Goal: Communication & Community: Participate in discussion

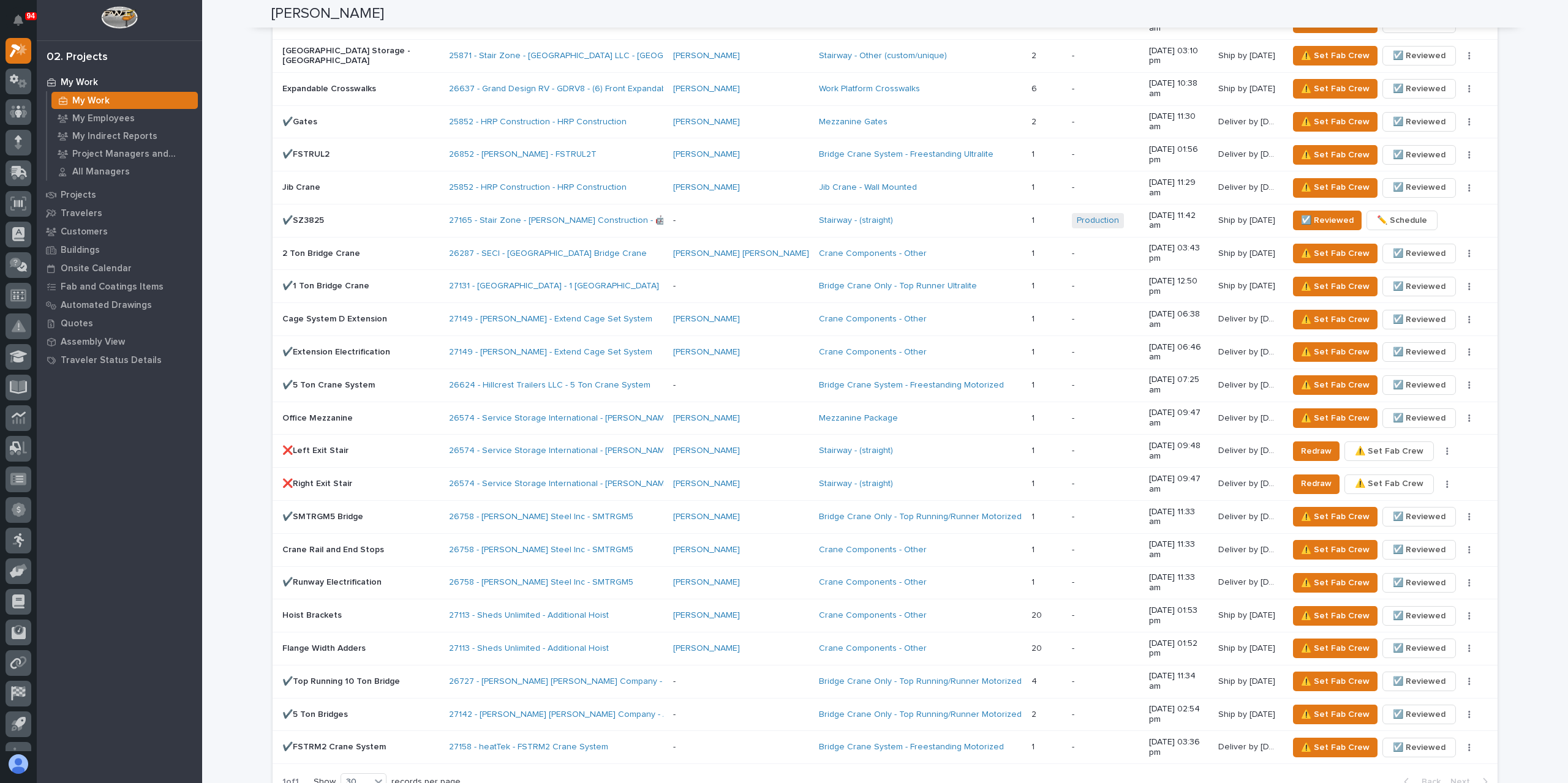
scroll to position [2142, 0]
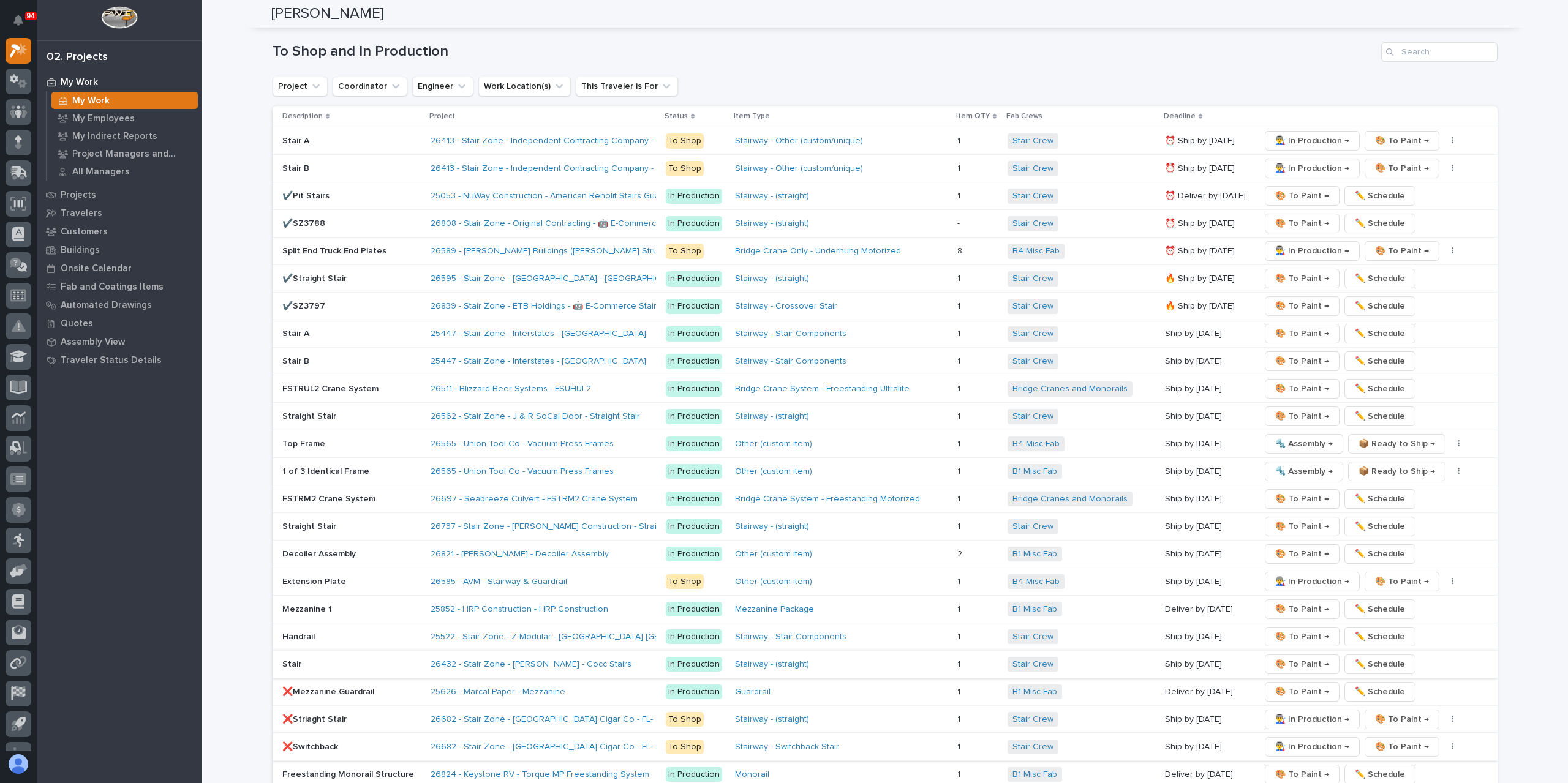
click at [1289, 740] on span "👨‍🏭 In Production →" at bounding box center [1312, 747] width 74 height 15
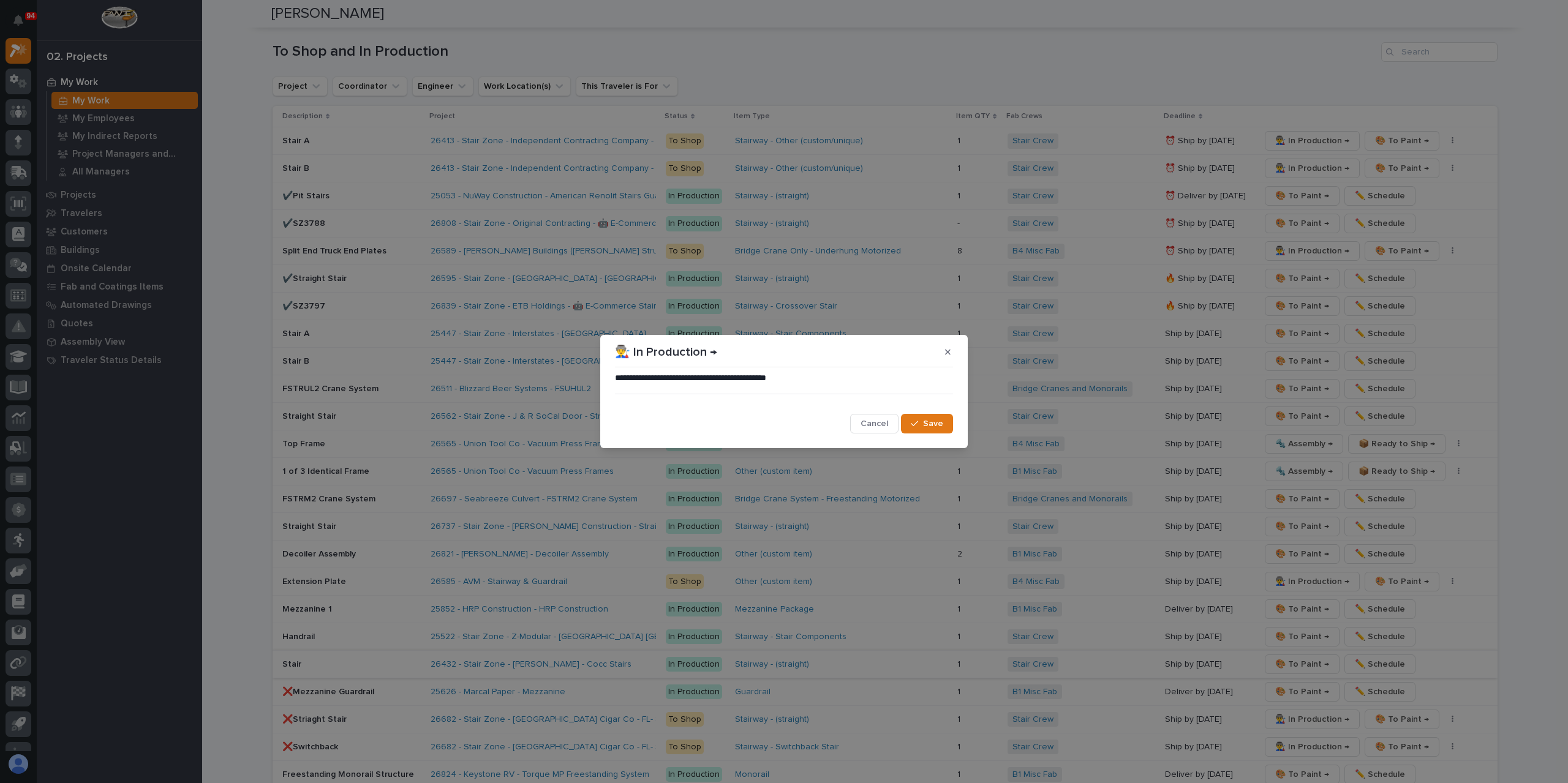
click at [933, 424] on span "Save" at bounding box center [933, 424] width 20 height 11
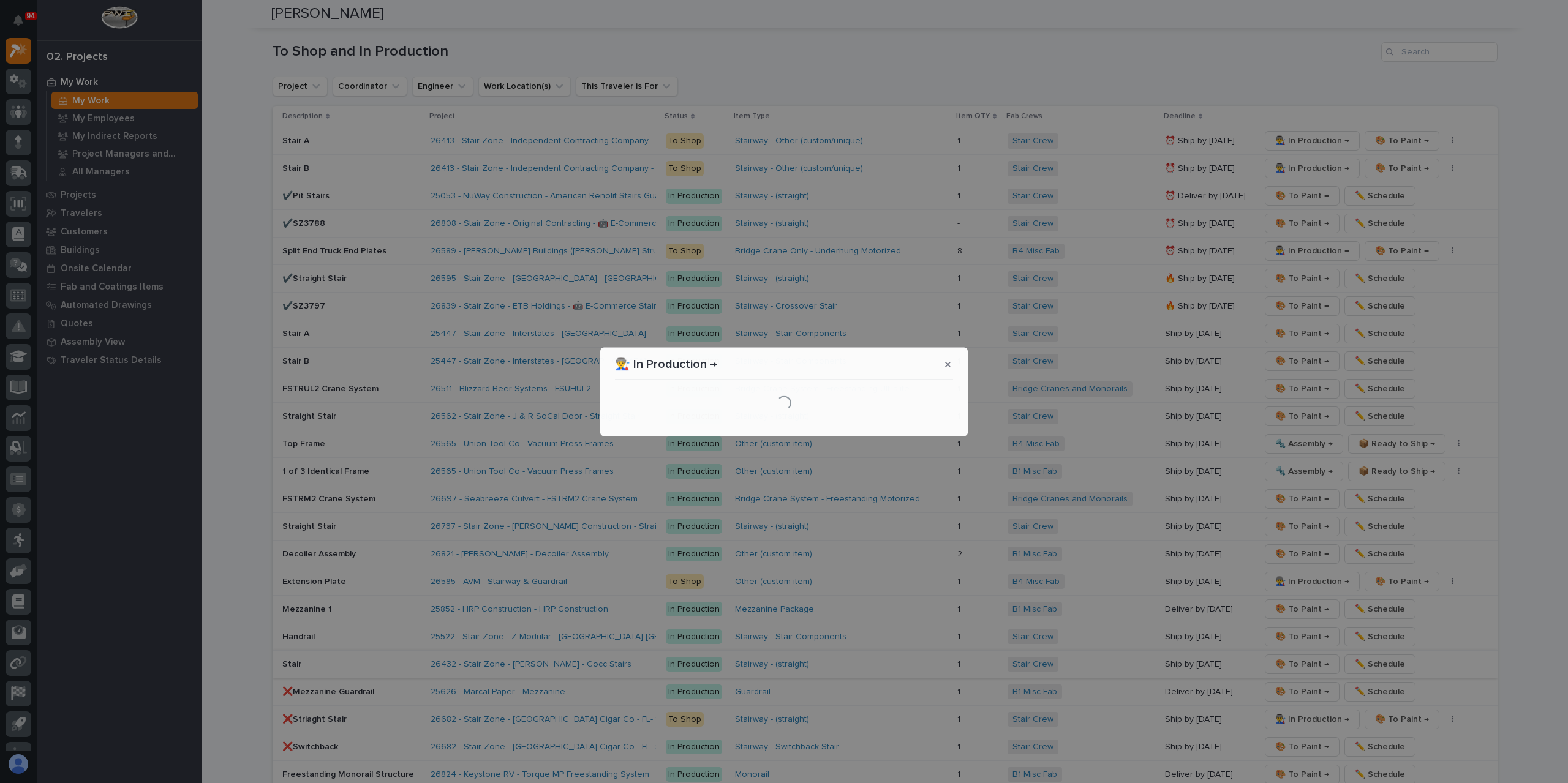
click at [929, 428] on section "👨‍🏭 In Production → Loading..." at bounding box center [783, 391] width 368 height 89
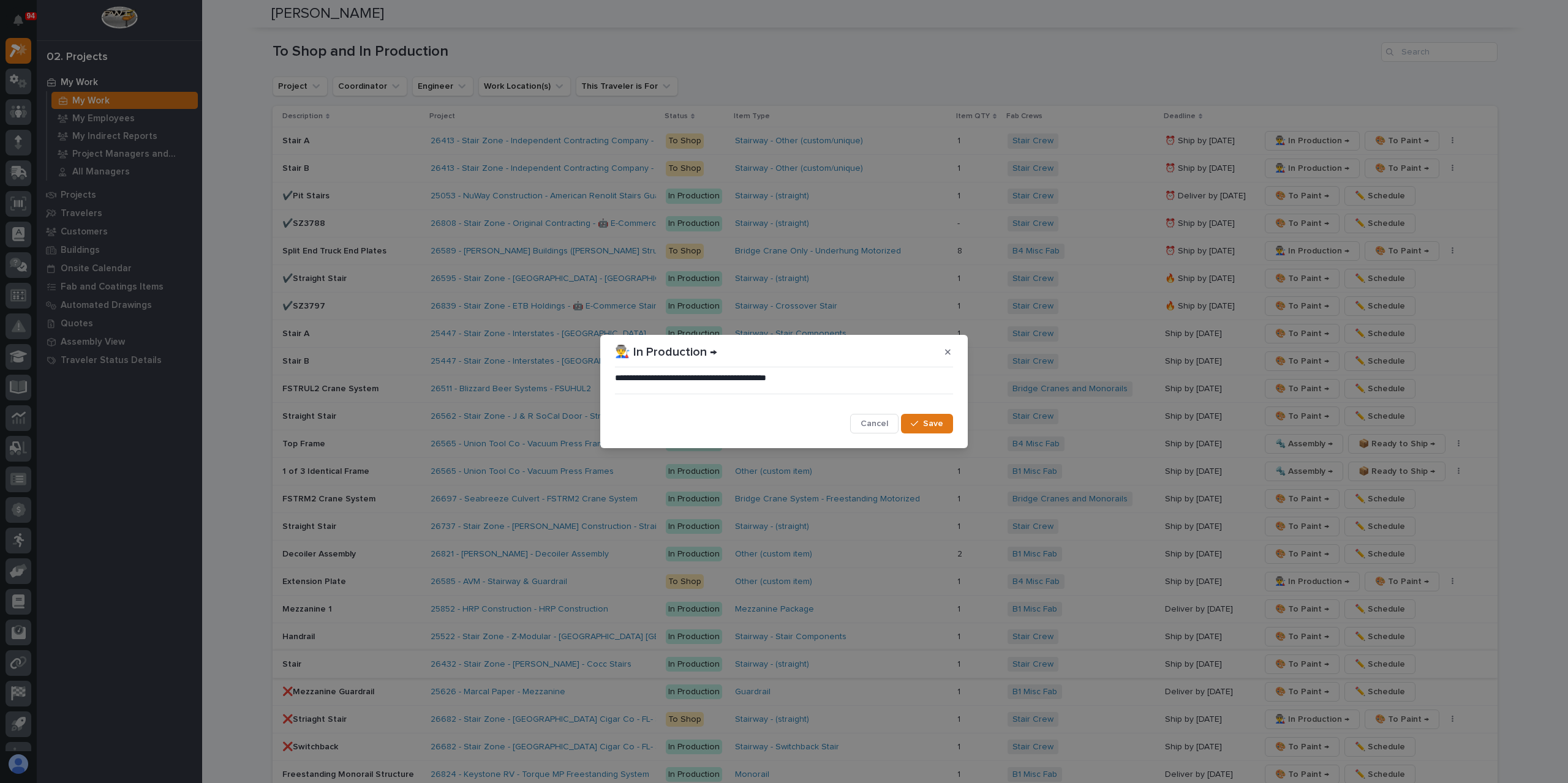
click at [929, 428] on span "Save" at bounding box center [933, 424] width 20 height 11
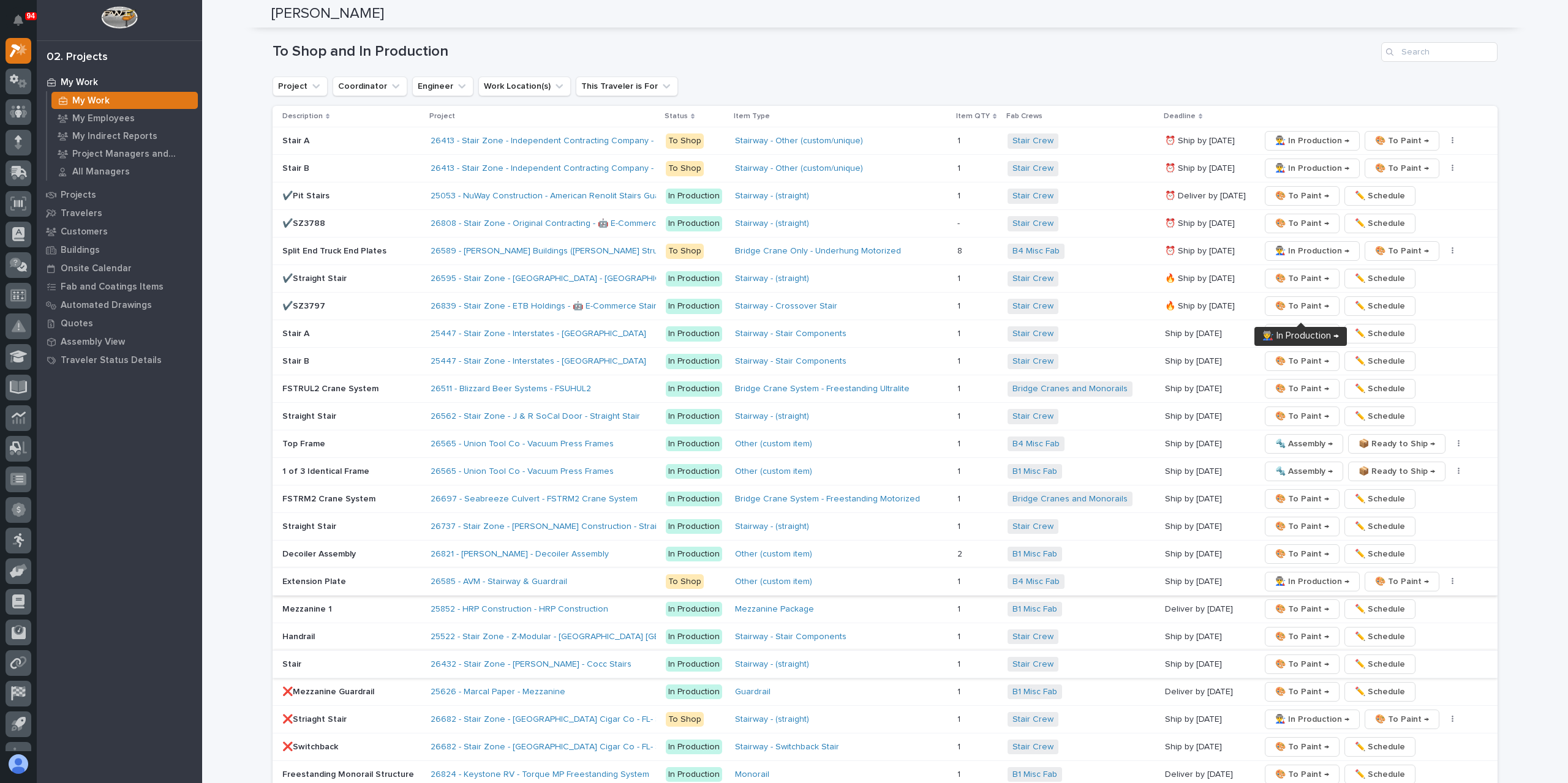
click at [1297, 574] on span "👨‍🏭 In Production →" at bounding box center [1312, 582] width 74 height 15
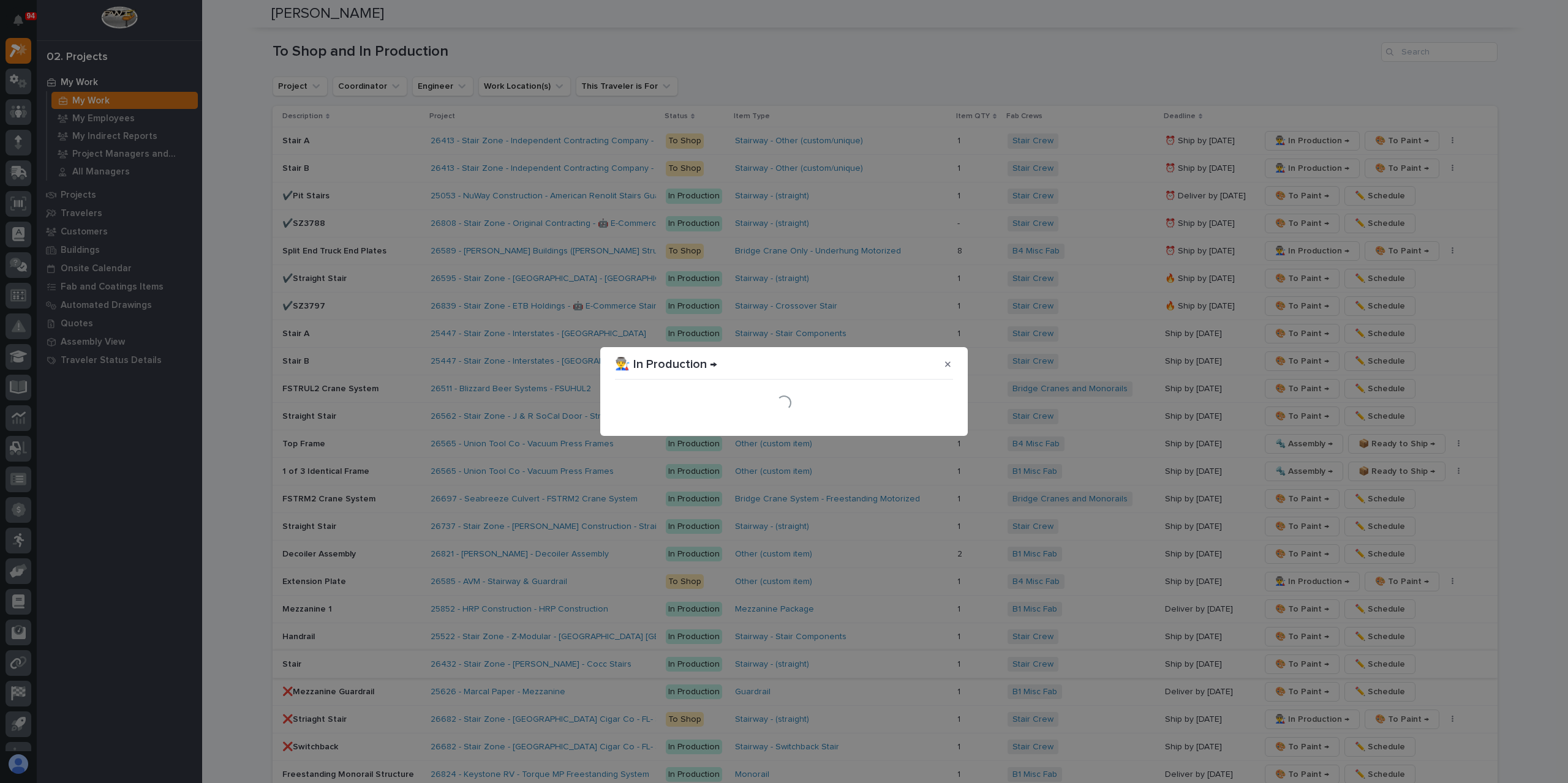
click at [932, 418] on div "Loading..." at bounding box center [784, 402] width 338 height 37
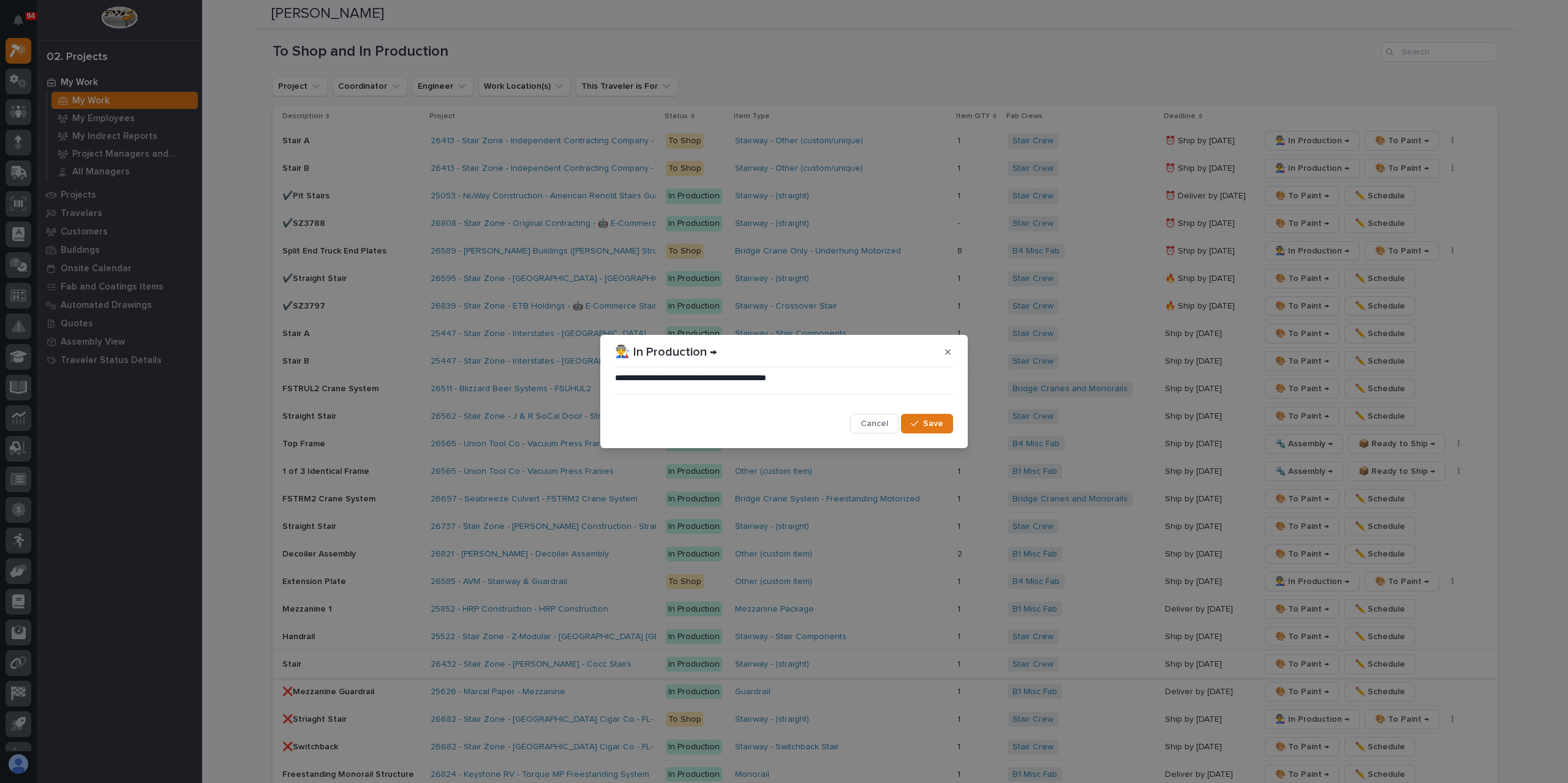
click at [932, 418] on button "Save" at bounding box center [927, 423] width 52 height 19
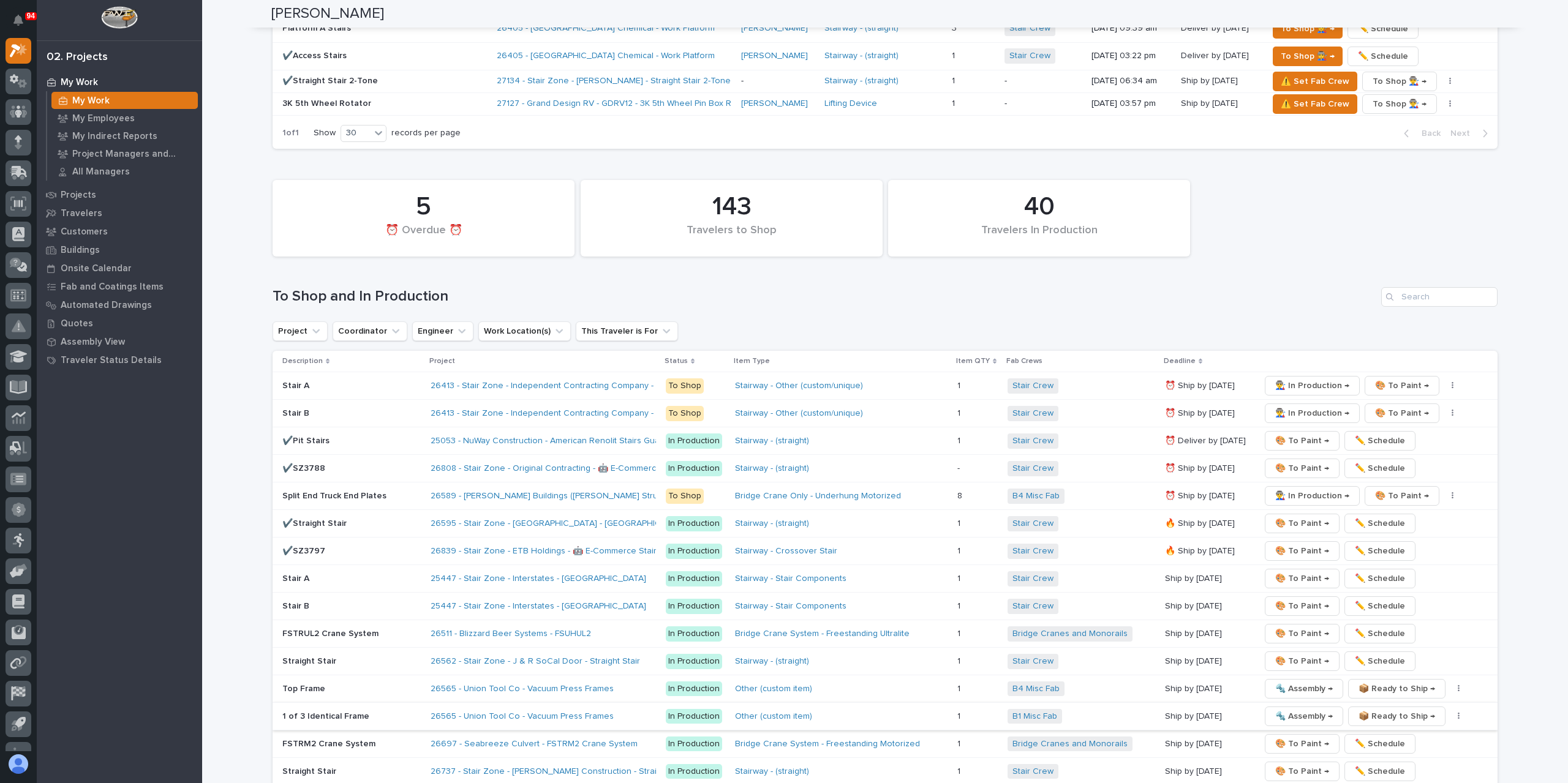
scroll to position [2082, 0]
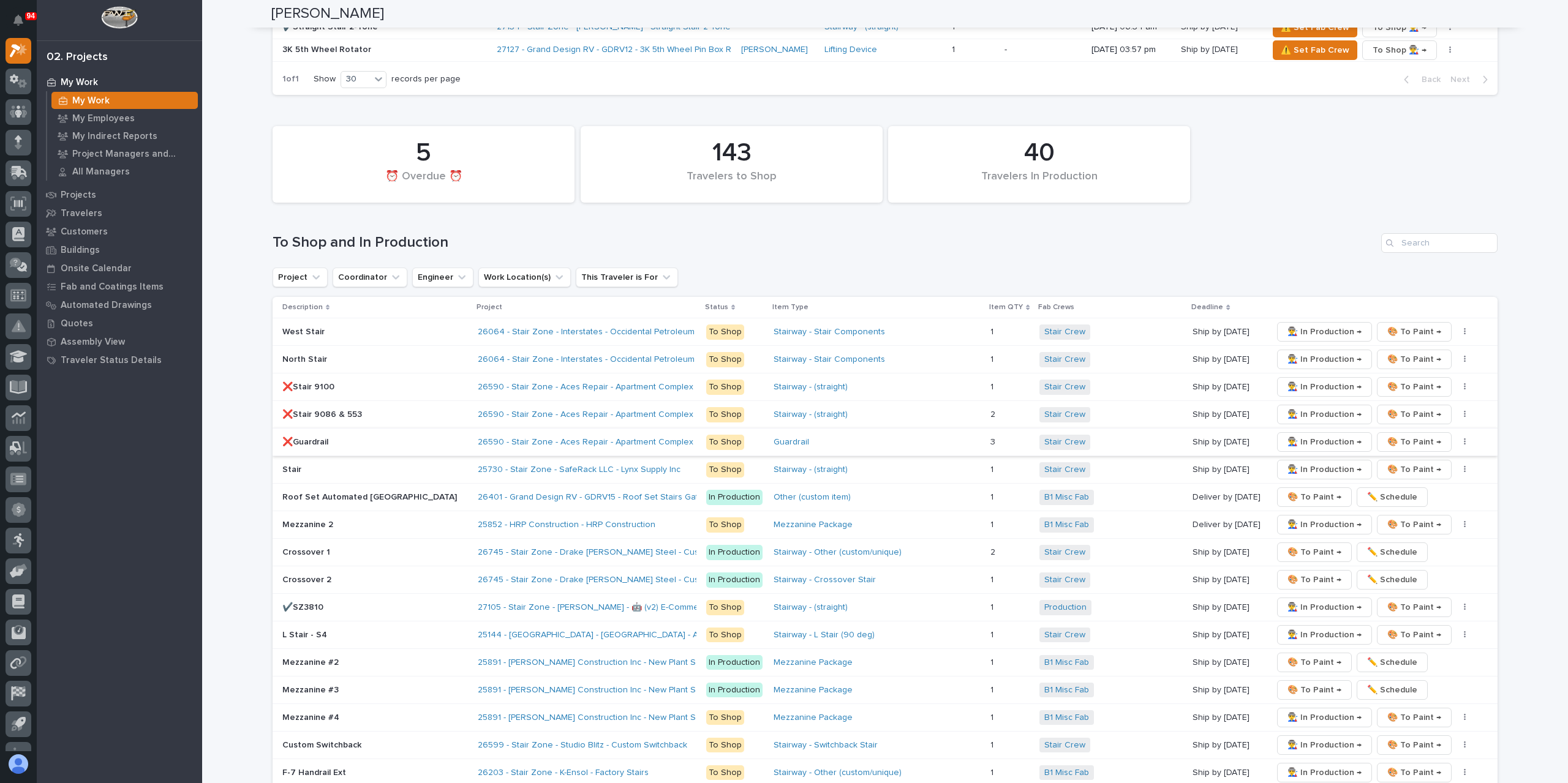
scroll to position [2020, 0]
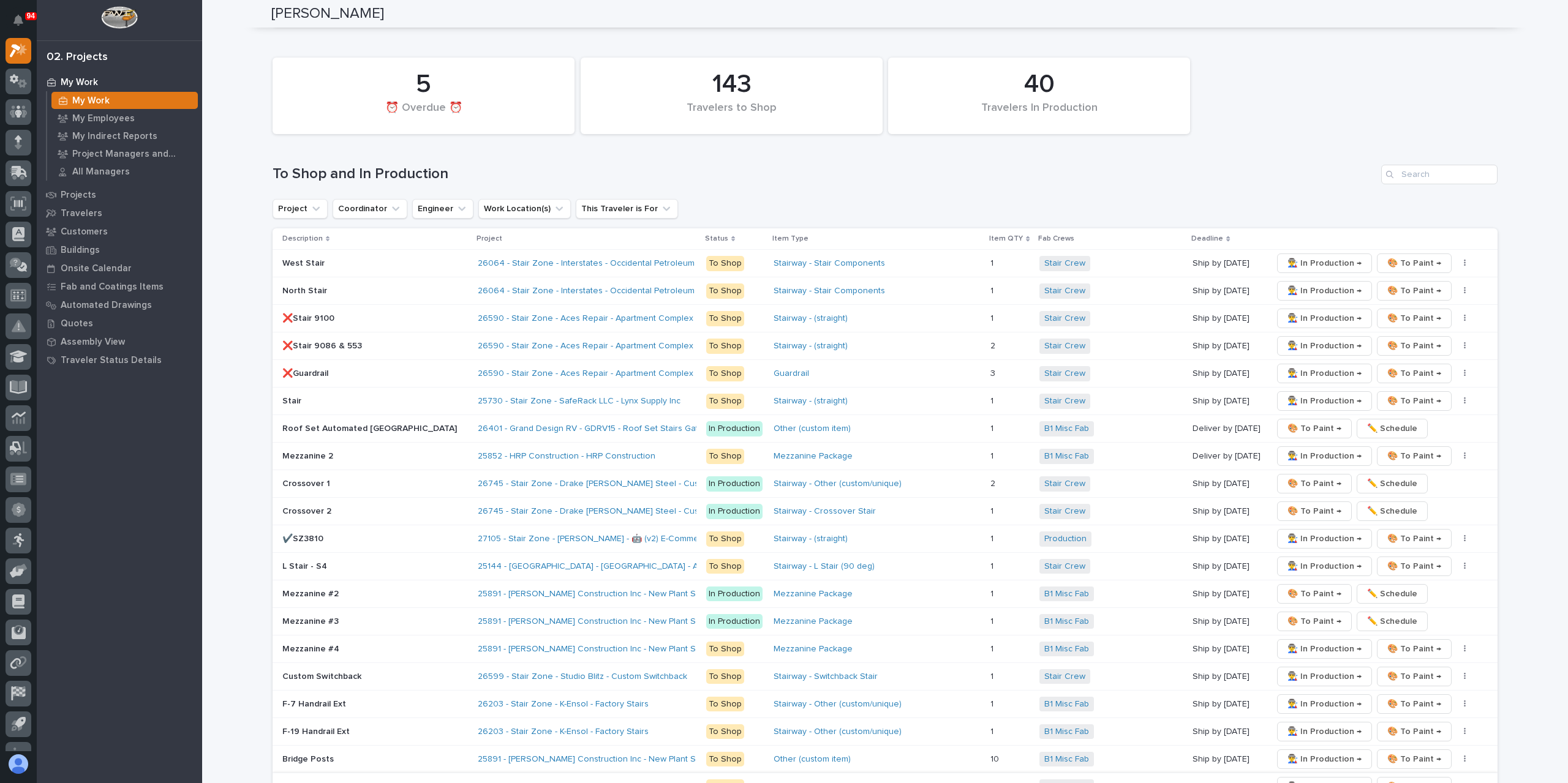
click at [1301, 779] on span "👨‍🏭 In Production →" at bounding box center [1324, 786] width 74 height 15
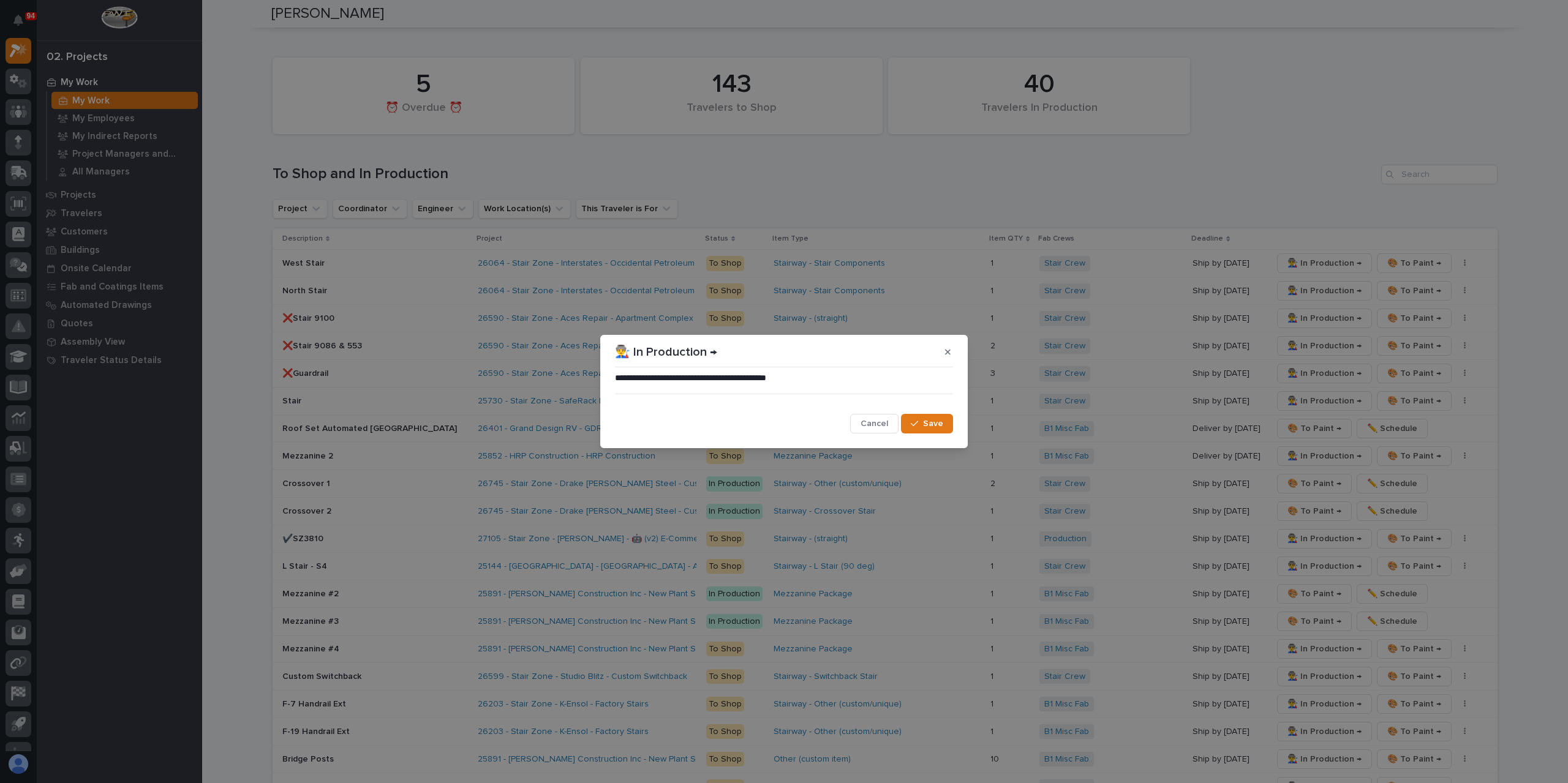
click at [923, 421] on div "button" at bounding box center [917, 424] width 12 height 9
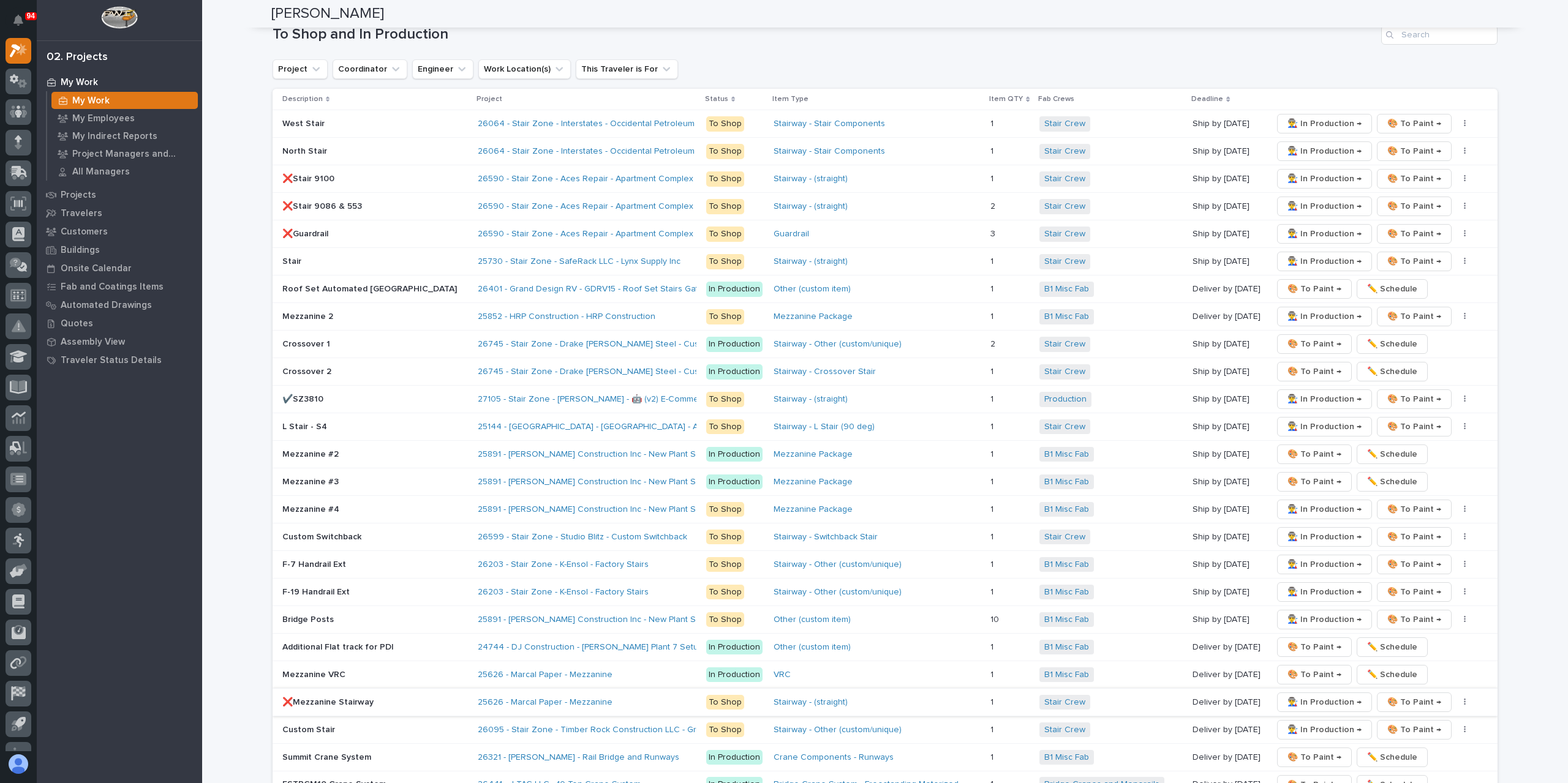
scroll to position [2204, 0]
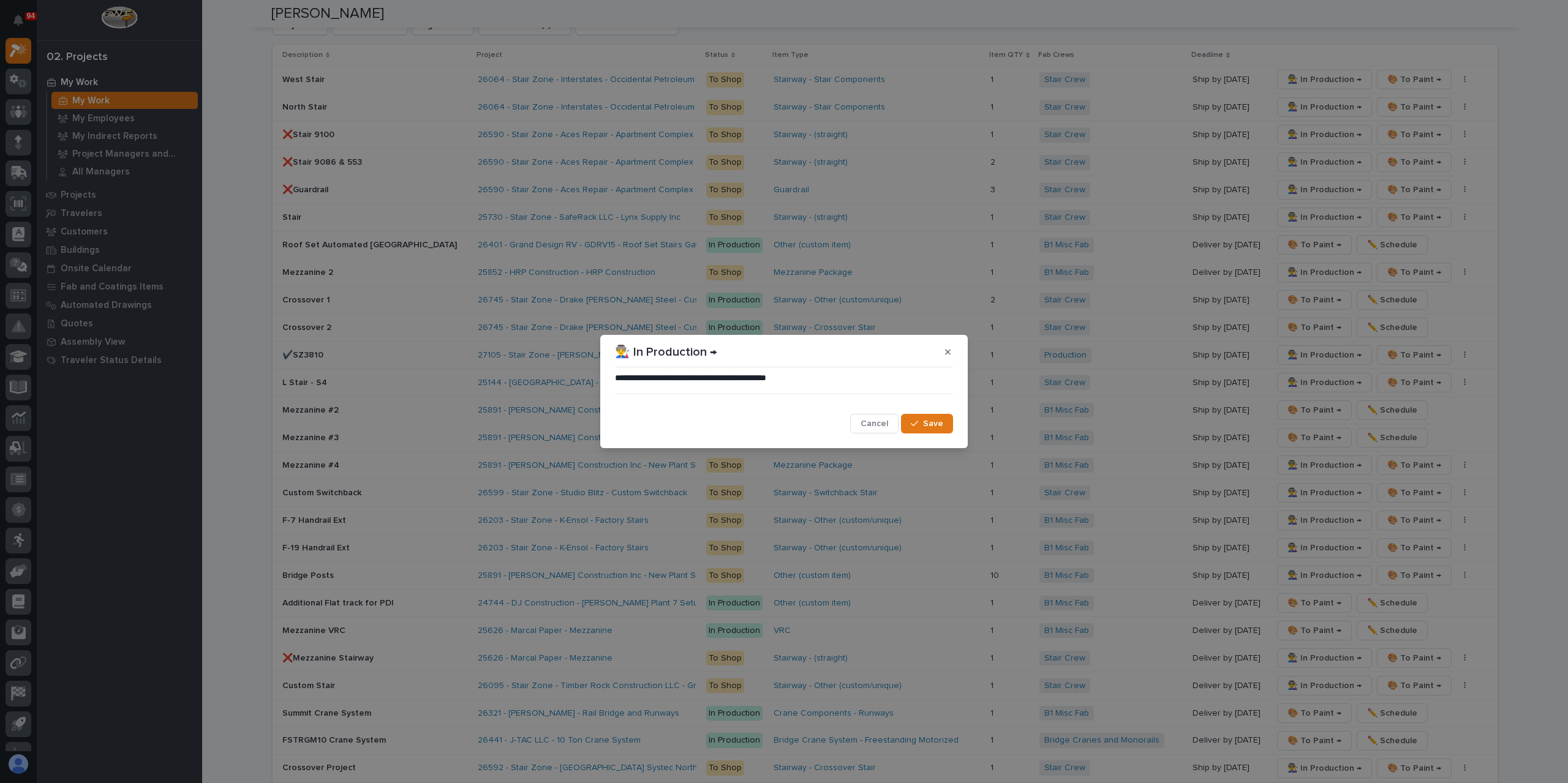
click at [930, 426] on span "Save" at bounding box center [933, 424] width 20 height 11
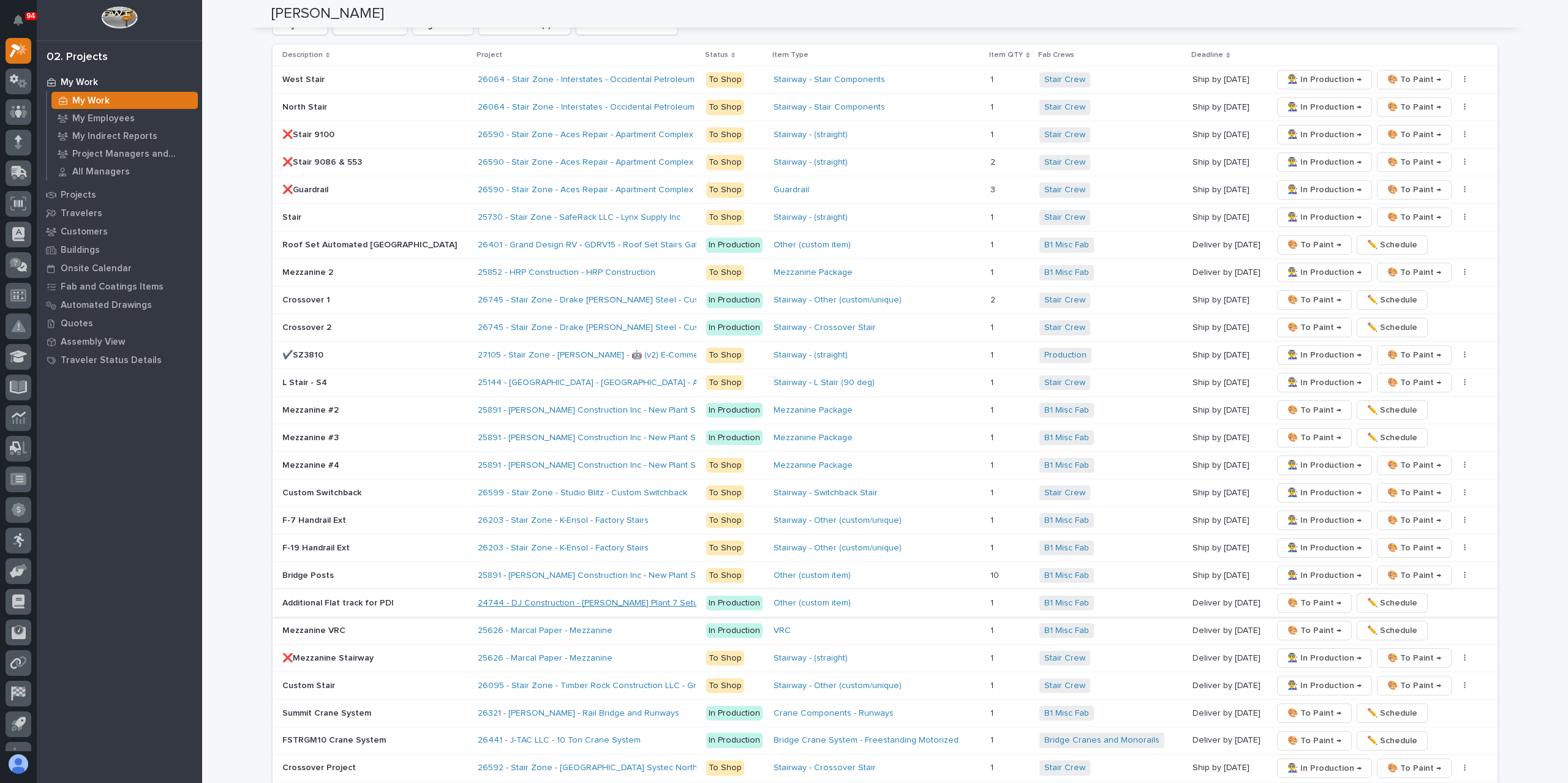
scroll to position [1653, 0]
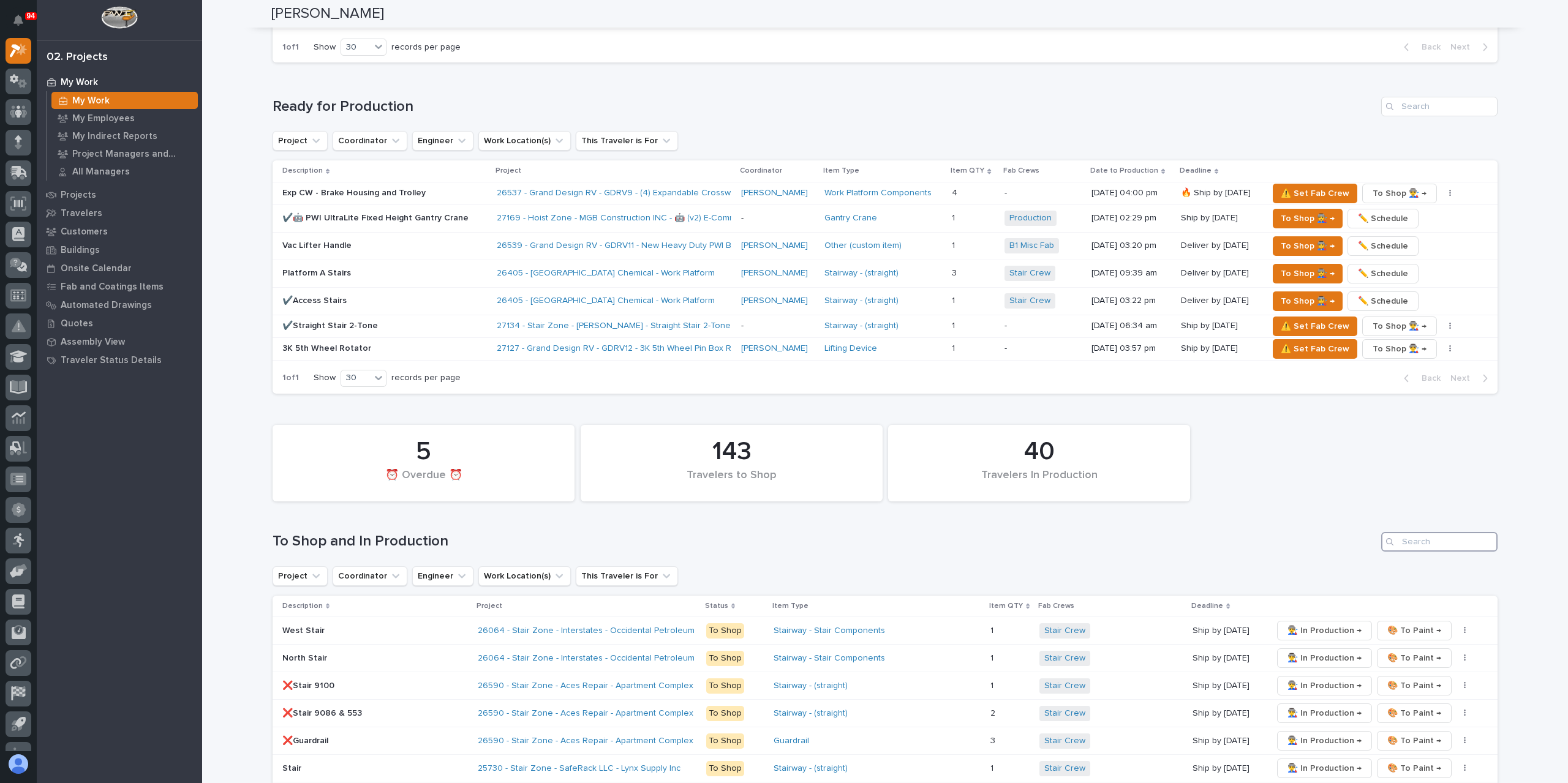
click at [1447, 532] on input "Search" at bounding box center [1439, 542] width 116 height 19
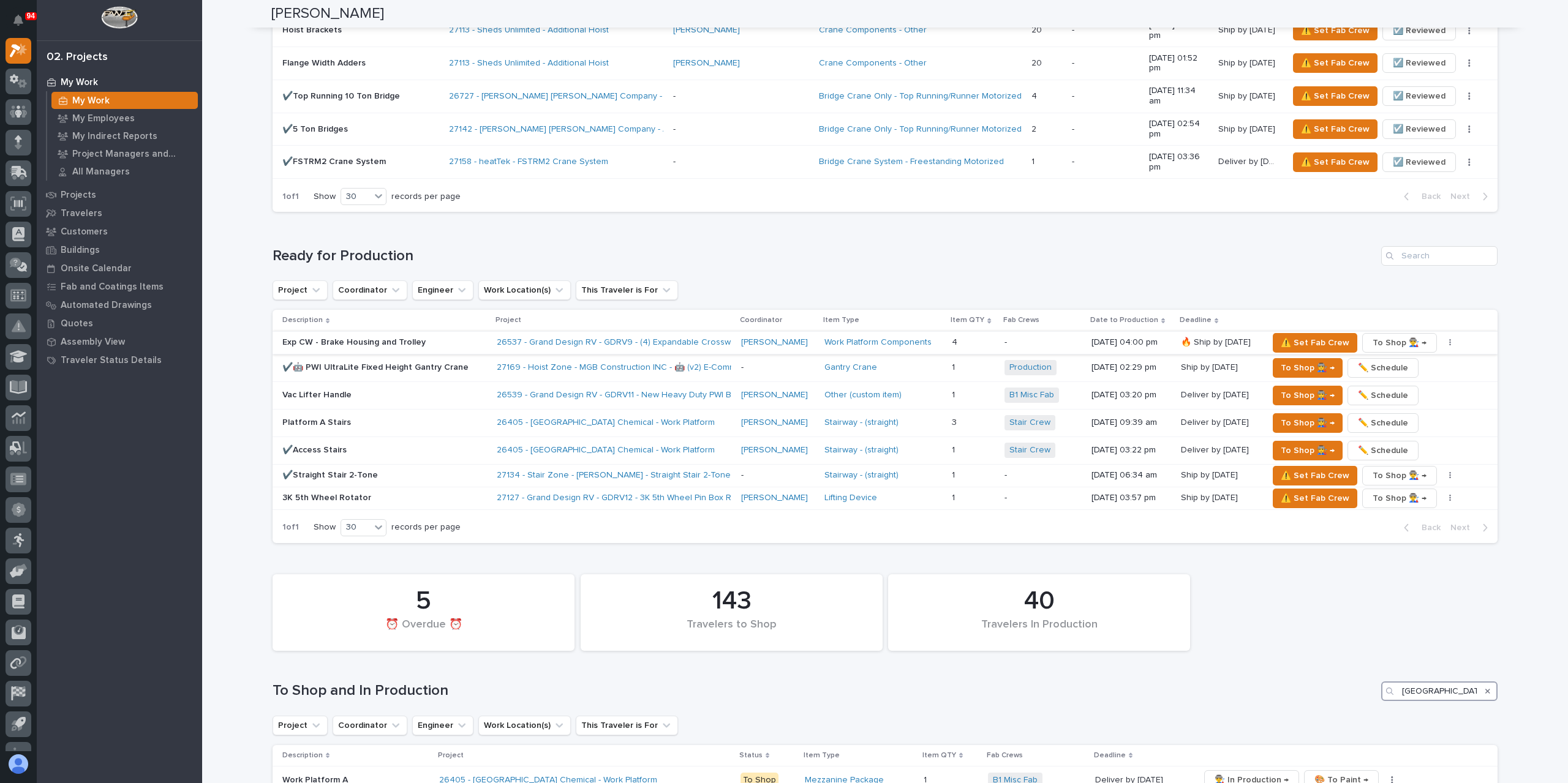
scroll to position [1542, 0]
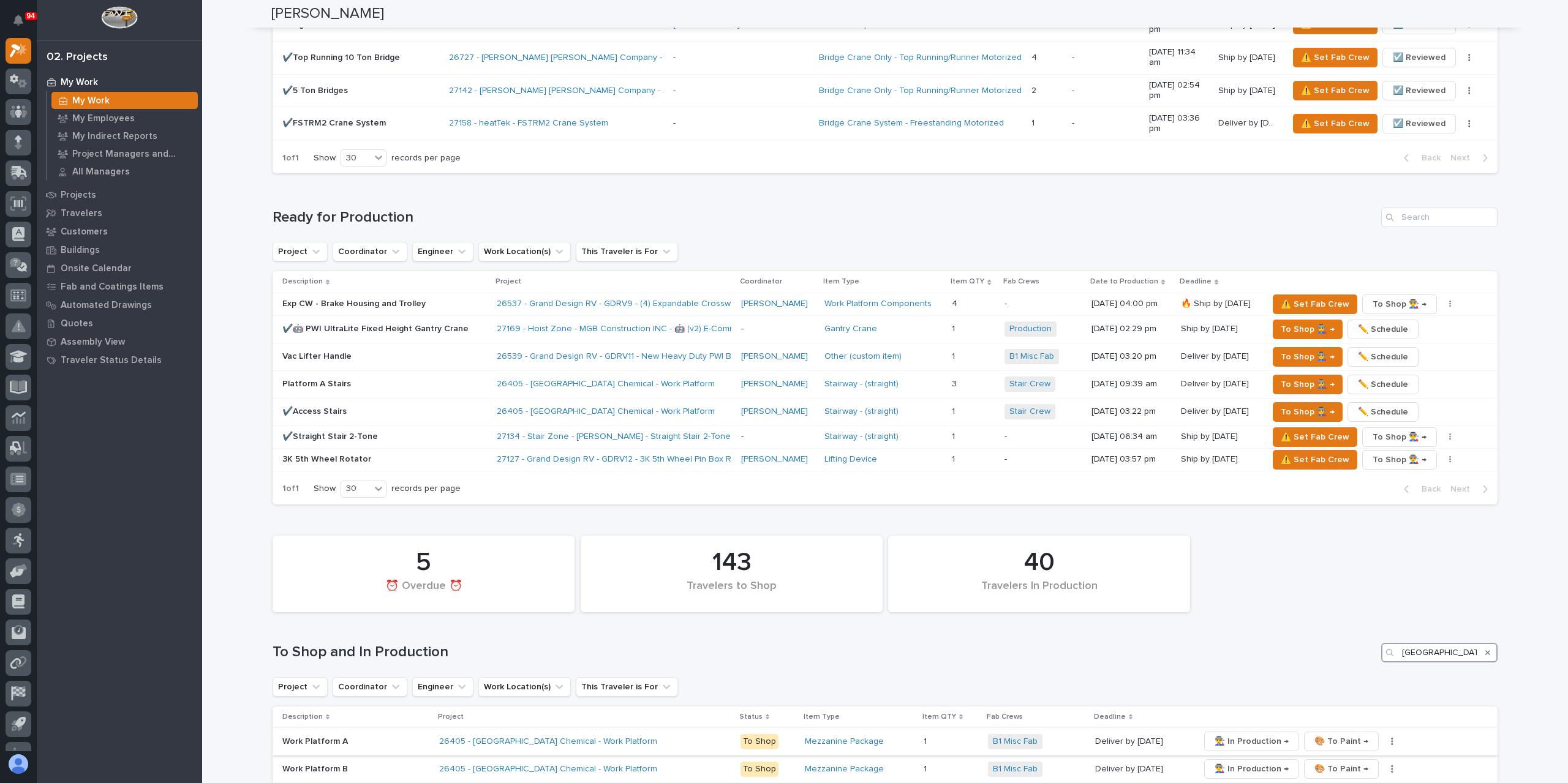
type input "[GEOGRAPHIC_DATA]"
click at [324, 736] on p "Work Platform A" at bounding box center [356, 742] width 147 height 11
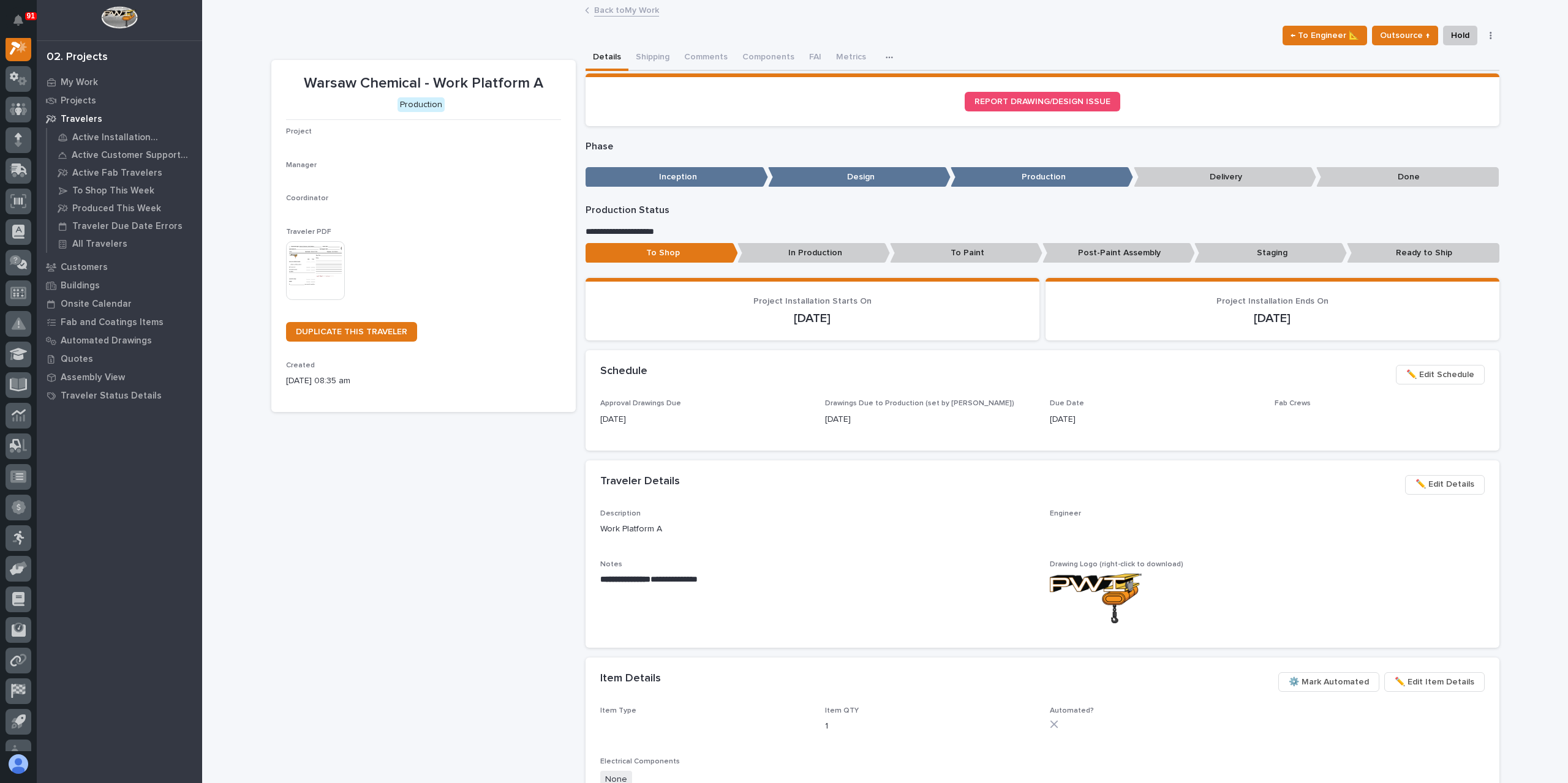
scroll to position [31, 0]
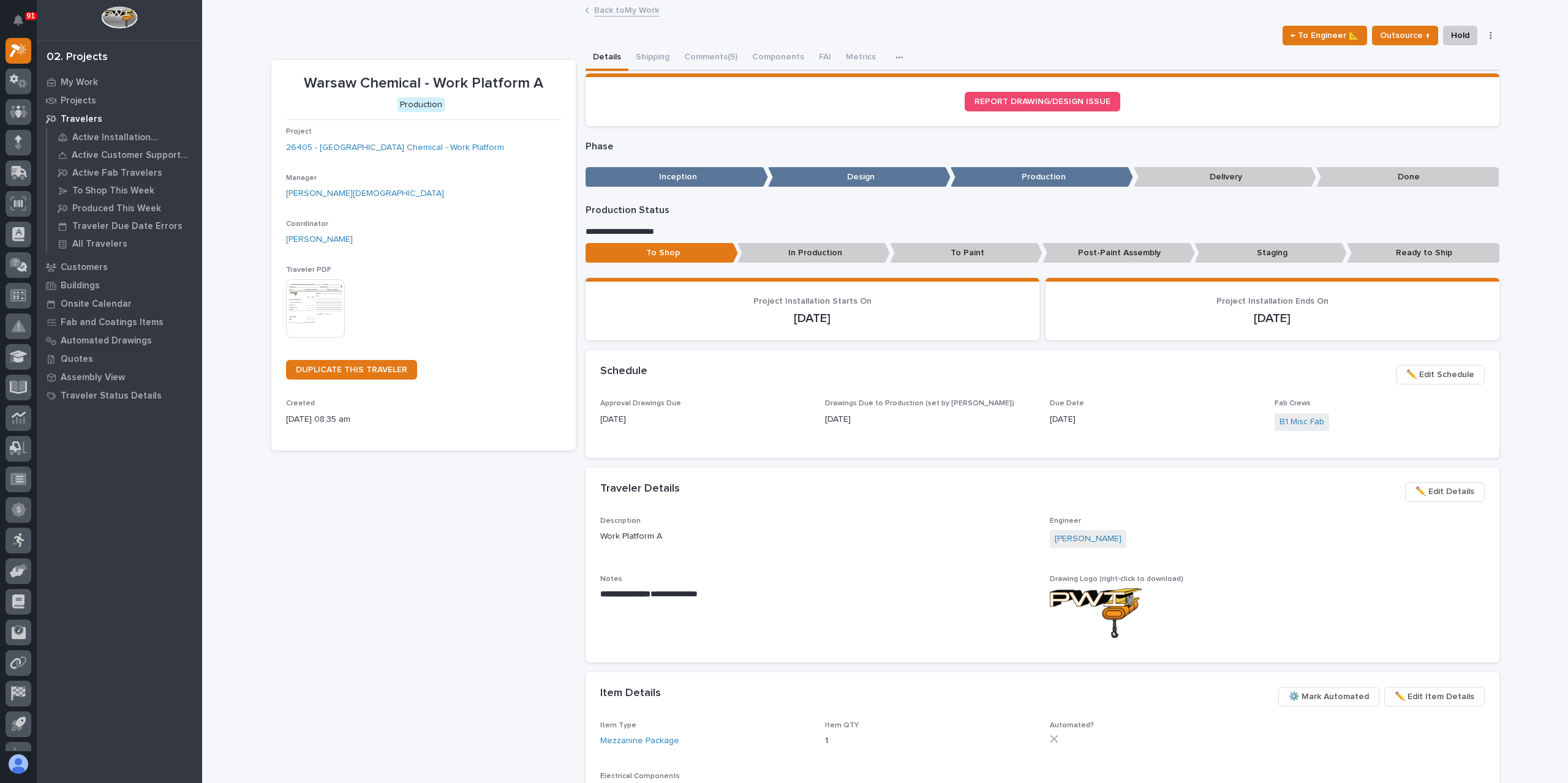
click at [623, 8] on link "Back to My Work" at bounding box center [626, 9] width 65 height 14
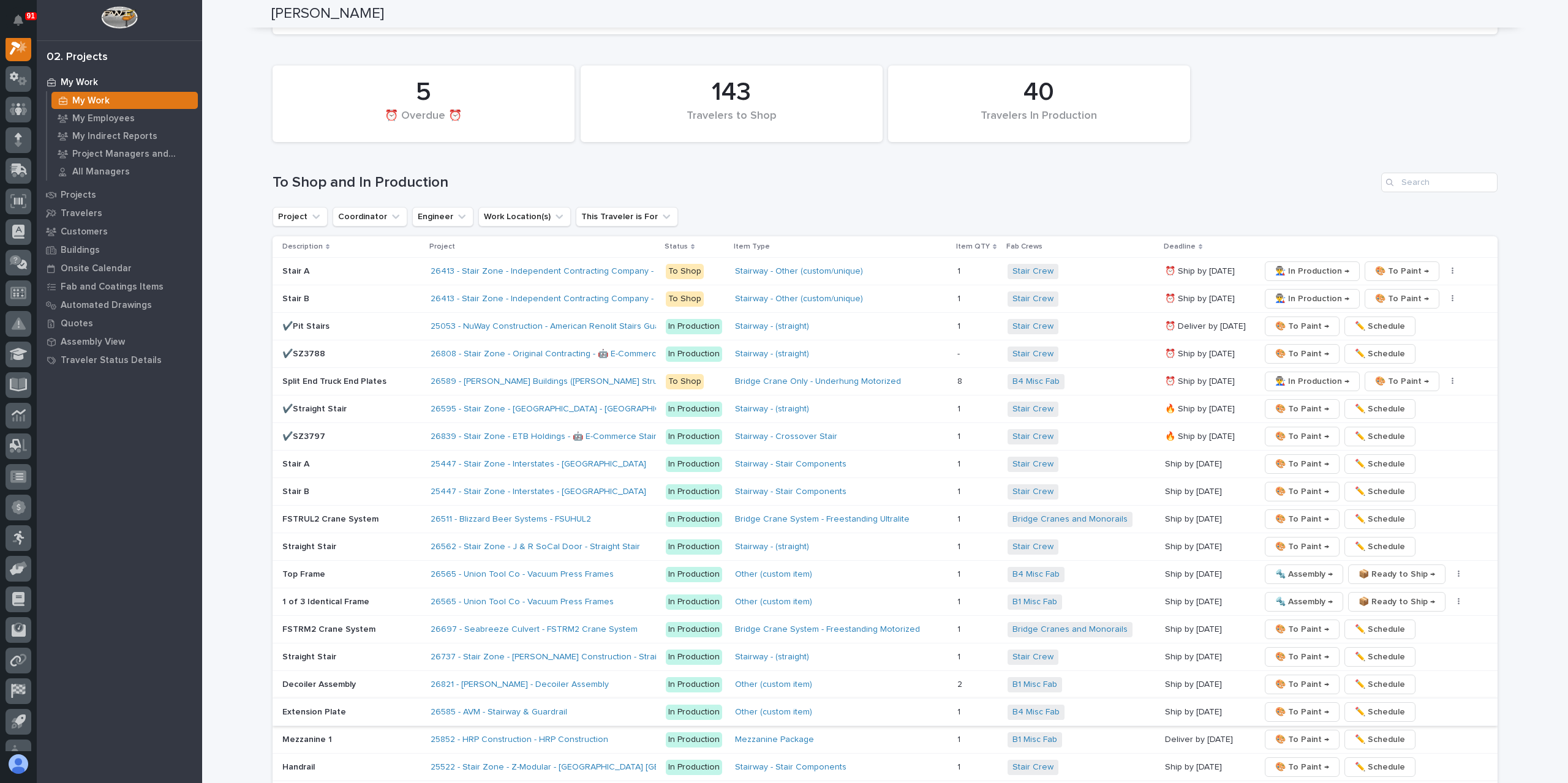
scroll to position [1959, 0]
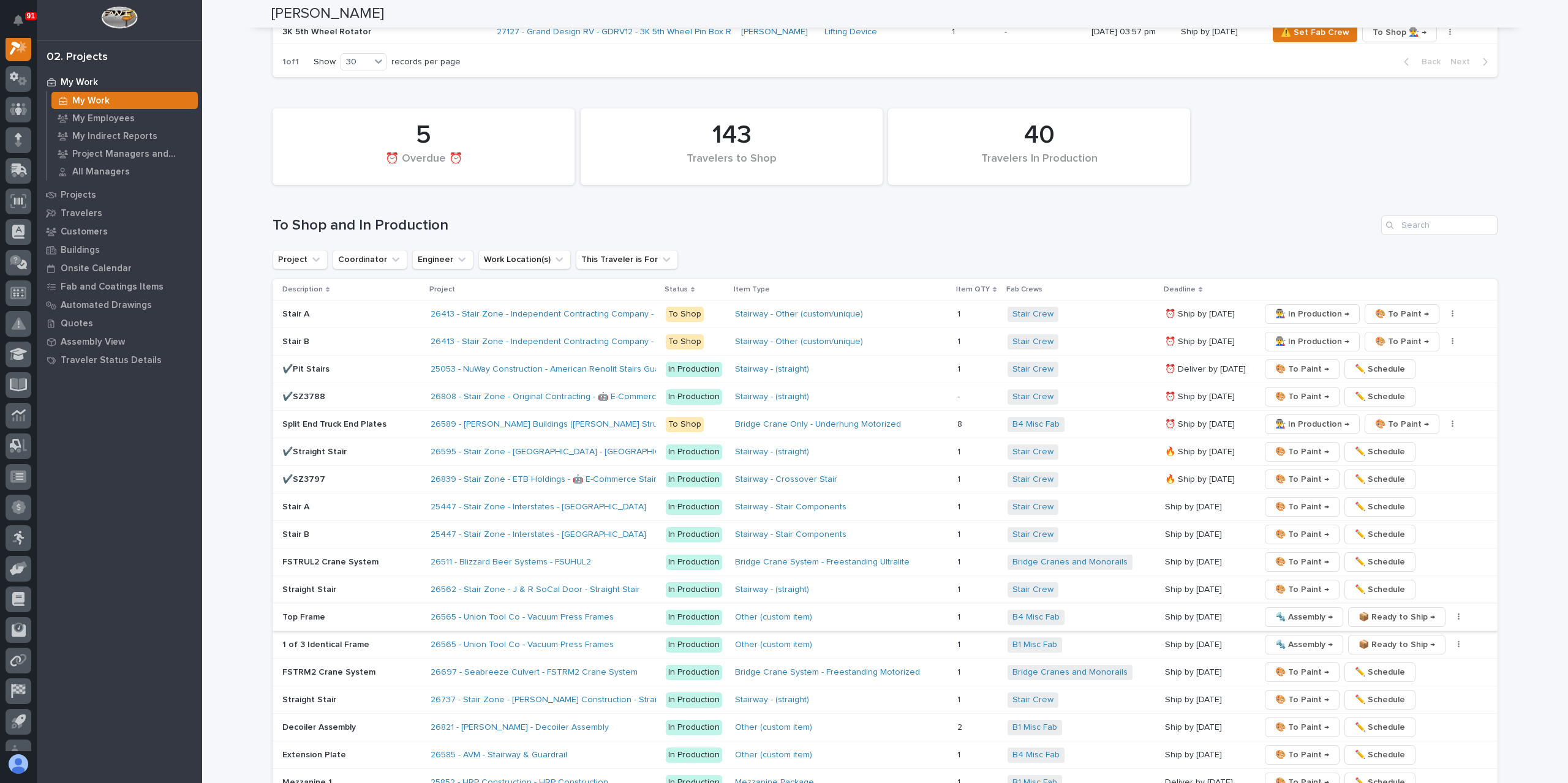
click at [1382, 610] on span "📦 Ready to Ship →" at bounding box center [1397, 617] width 77 height 15
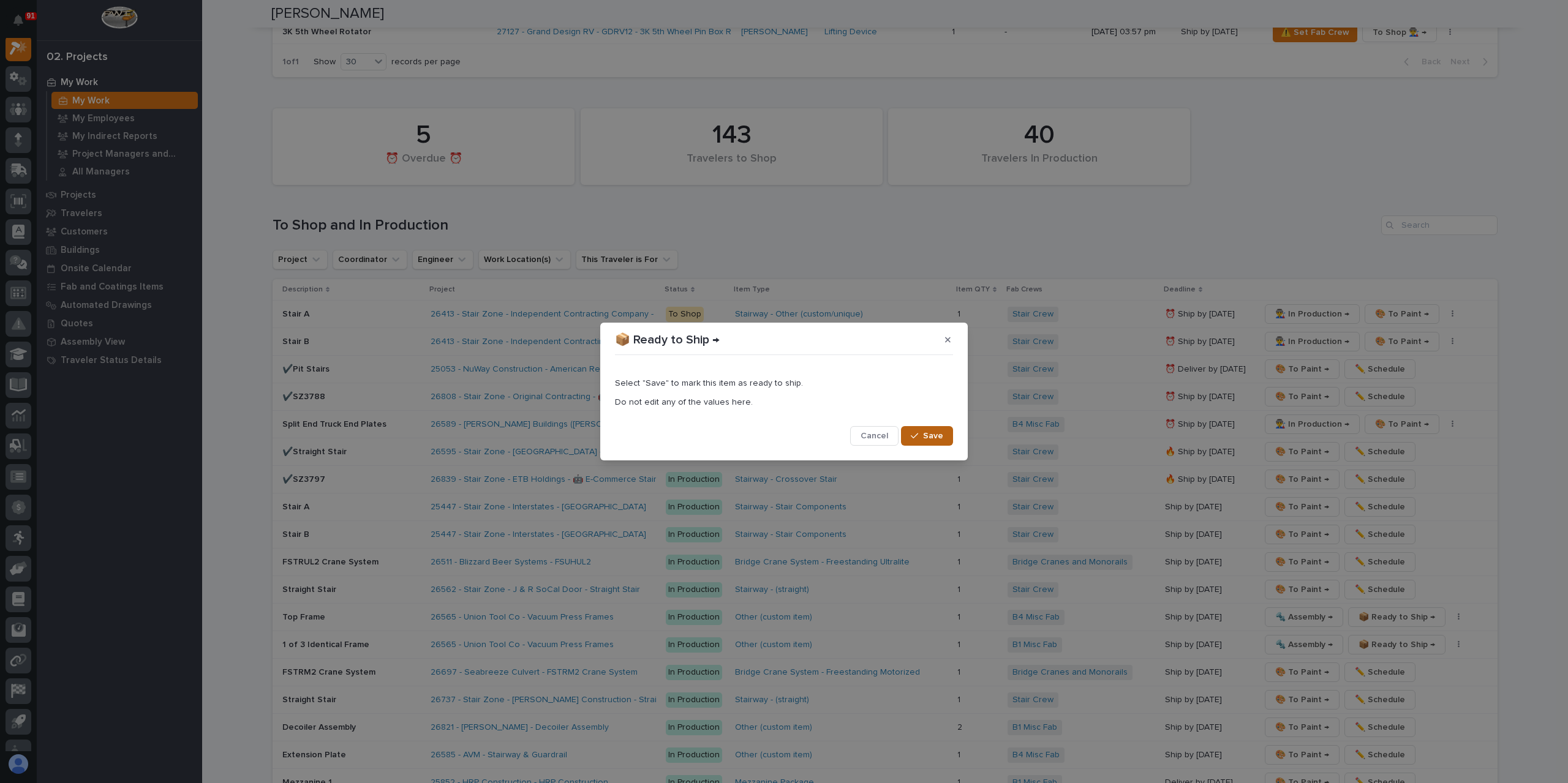
click at [918, 437] on icon "button" at bounding box center [914, 436] width 7 height 9
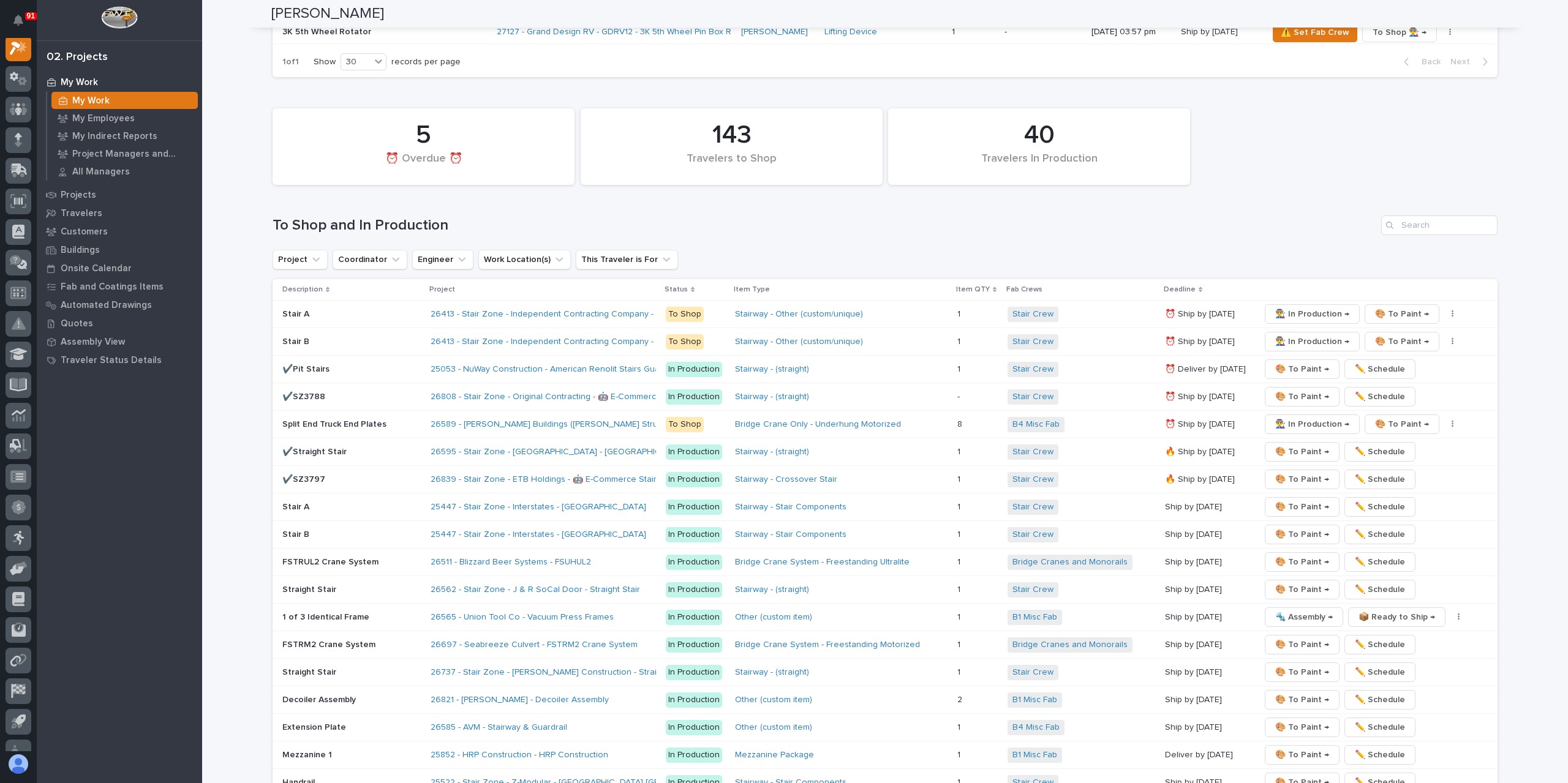
scroll to position [1945, 0]
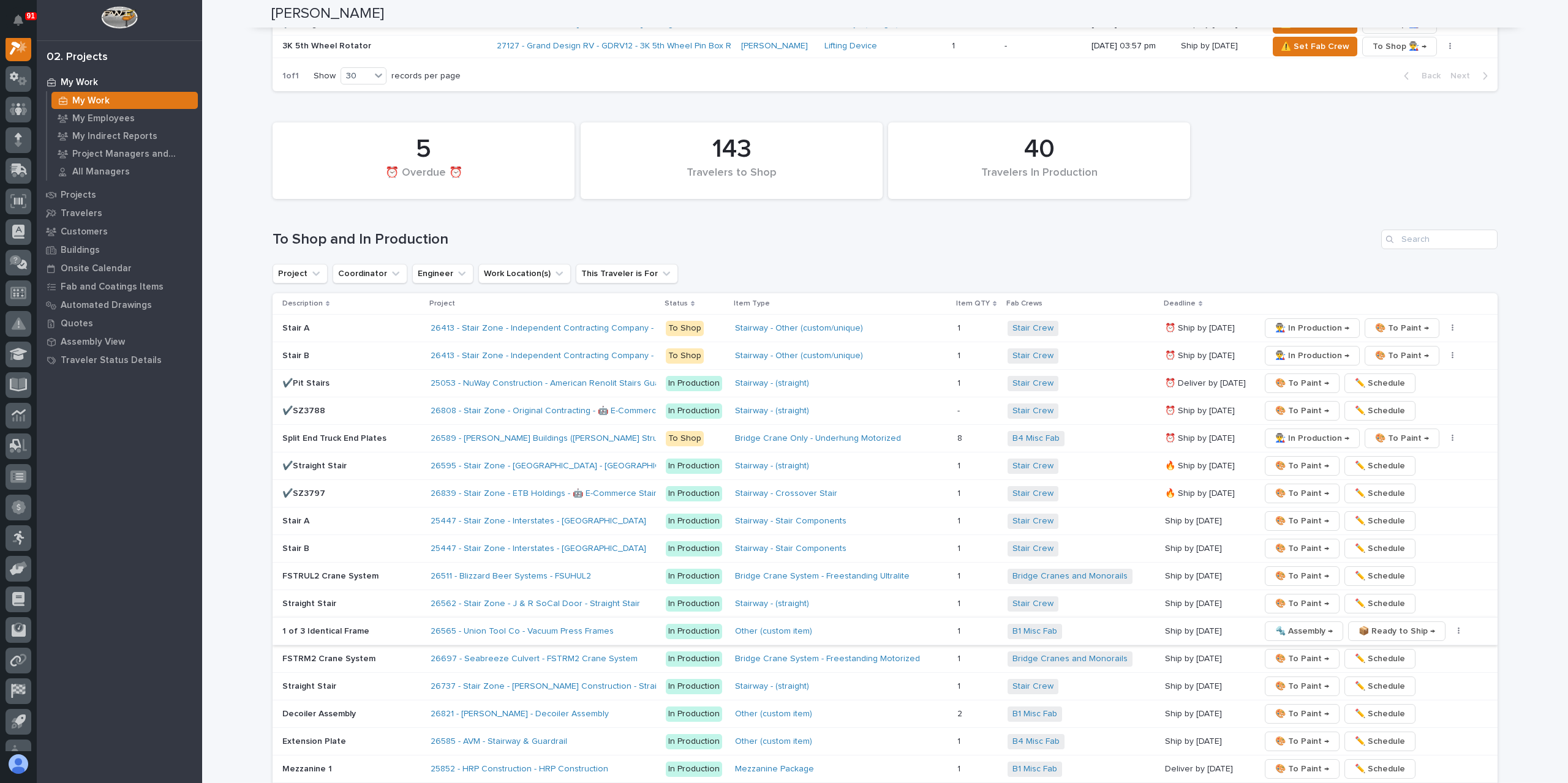
click at [1377, 624] on span "📦 Ready to Ship →" at bounding box center [1397, 631] width 77 height 15
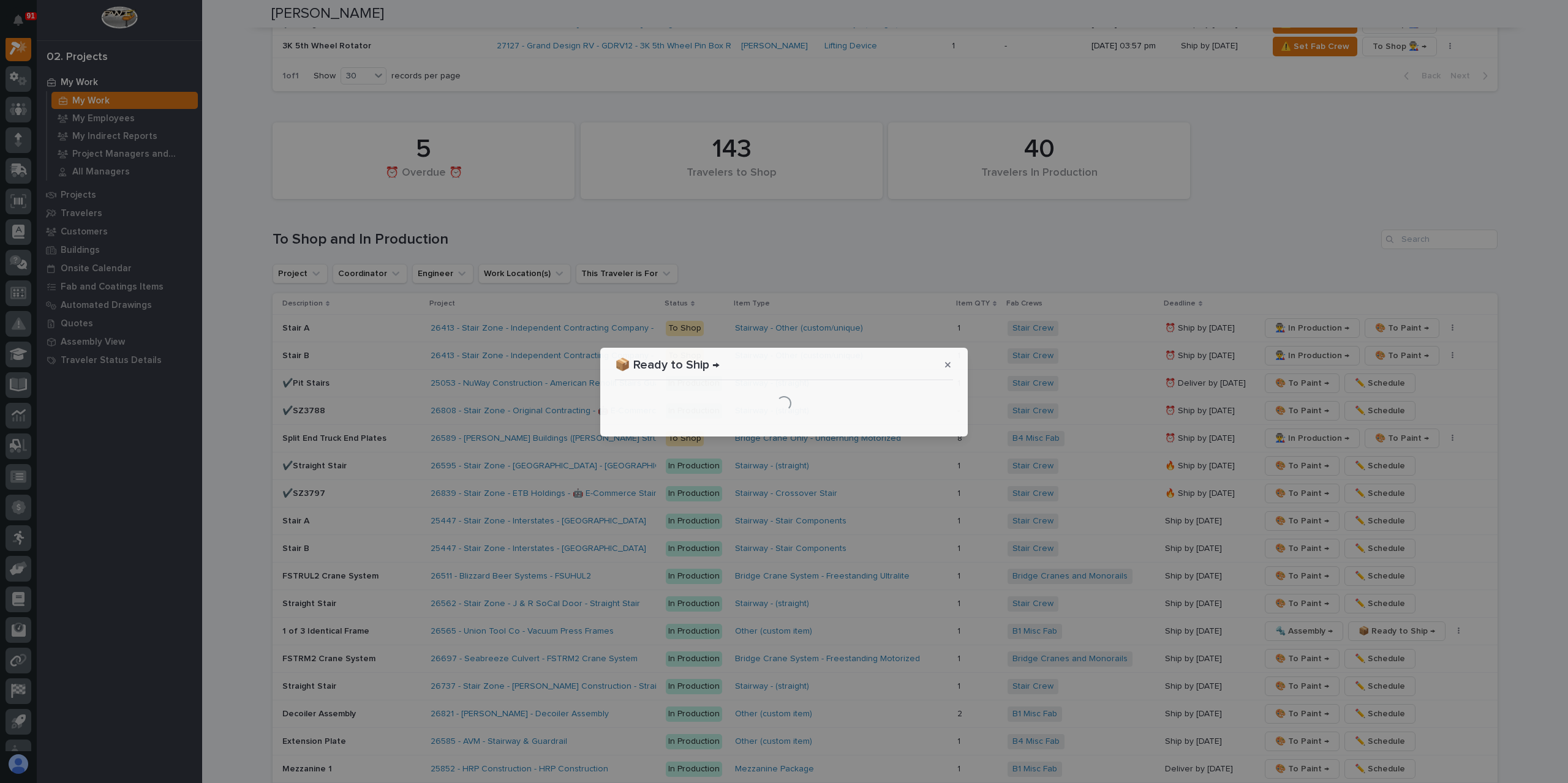
scroll to position [1959, 0]
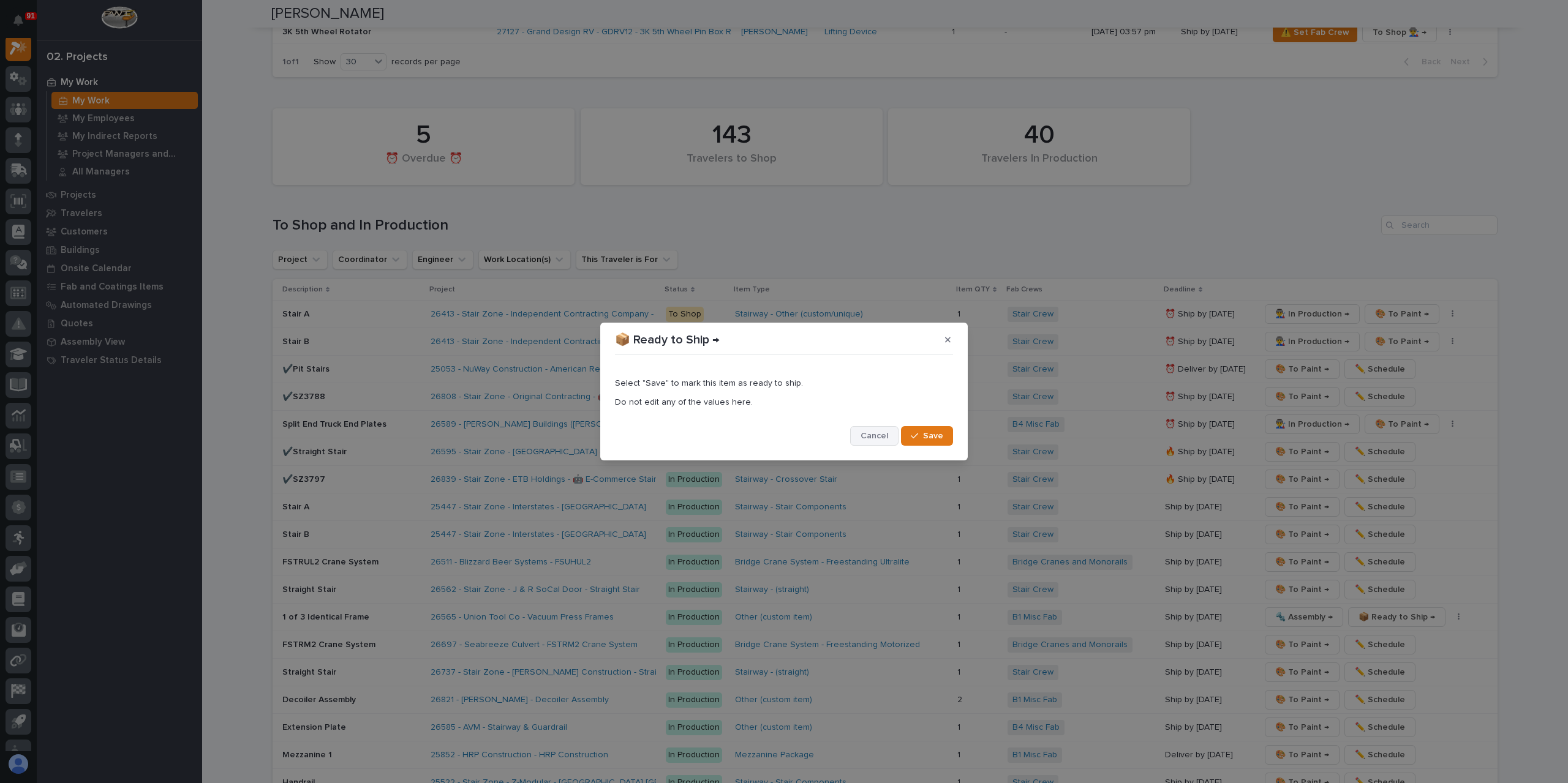
click at [874, 436] on span "Cancel" at bounding box center [874, 436] width 27 height 11
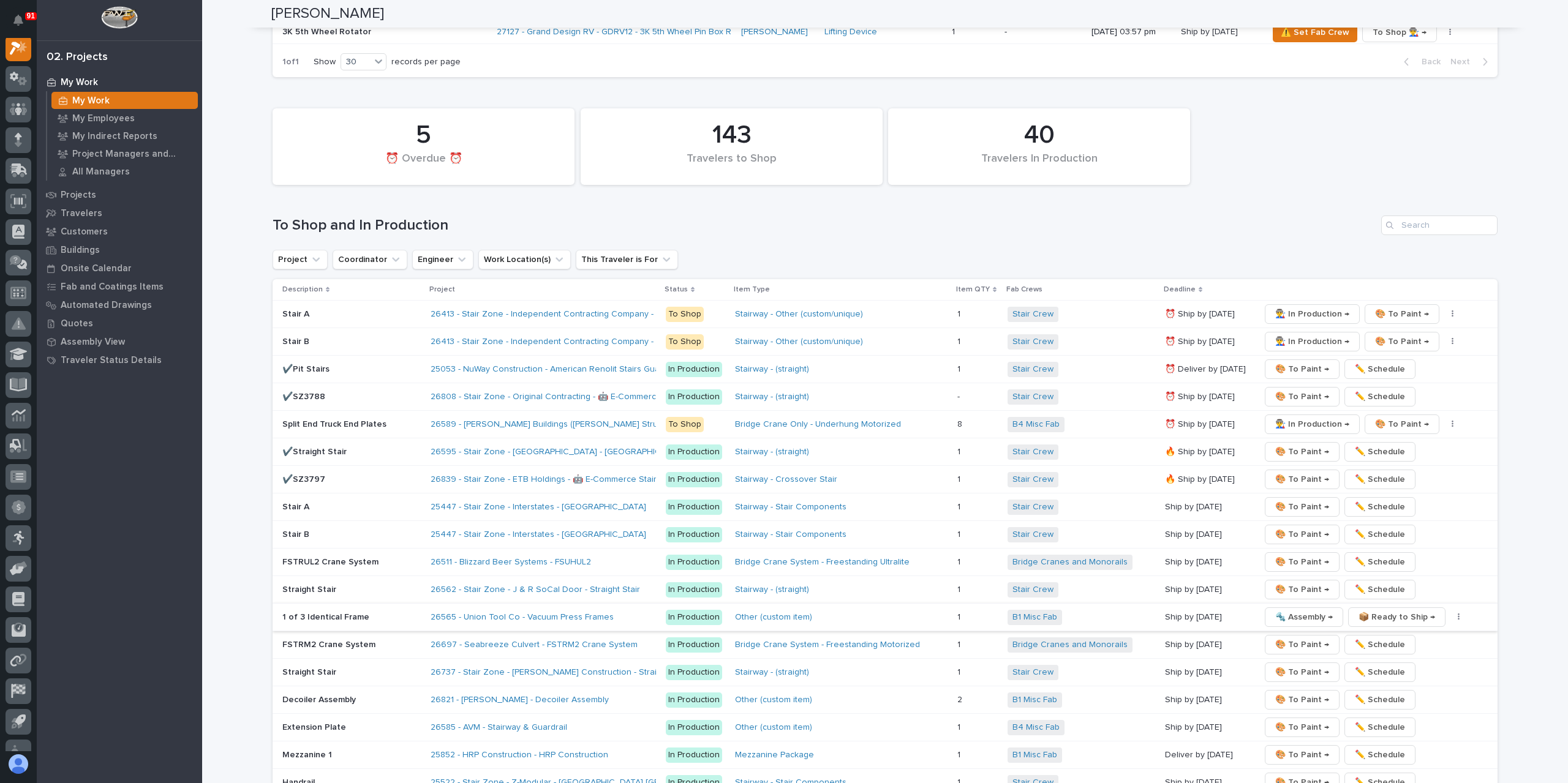
click at [1370, 610] on span "📦 Ready to Ship →" at bounding box center [1397, 617] width 77 height 15
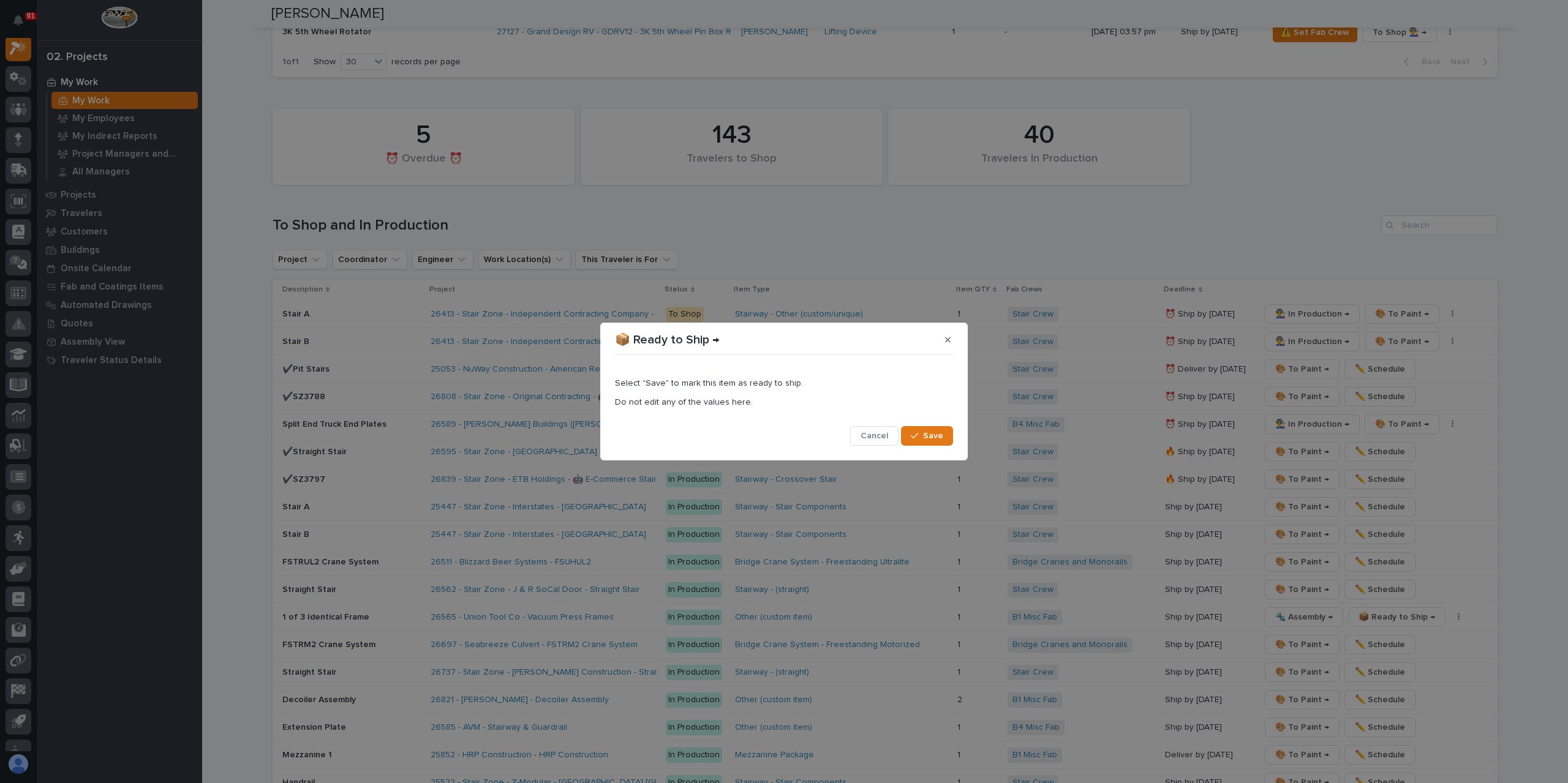
click at [935, 420] on div "Select "Save" to mark this item as ready to ship. Do not edit any of the values…" at bounding box center [784, 403] width 338 height 85
click at [933, 434] on span "Save" at bounding box center [933, 436] width 20 height 11
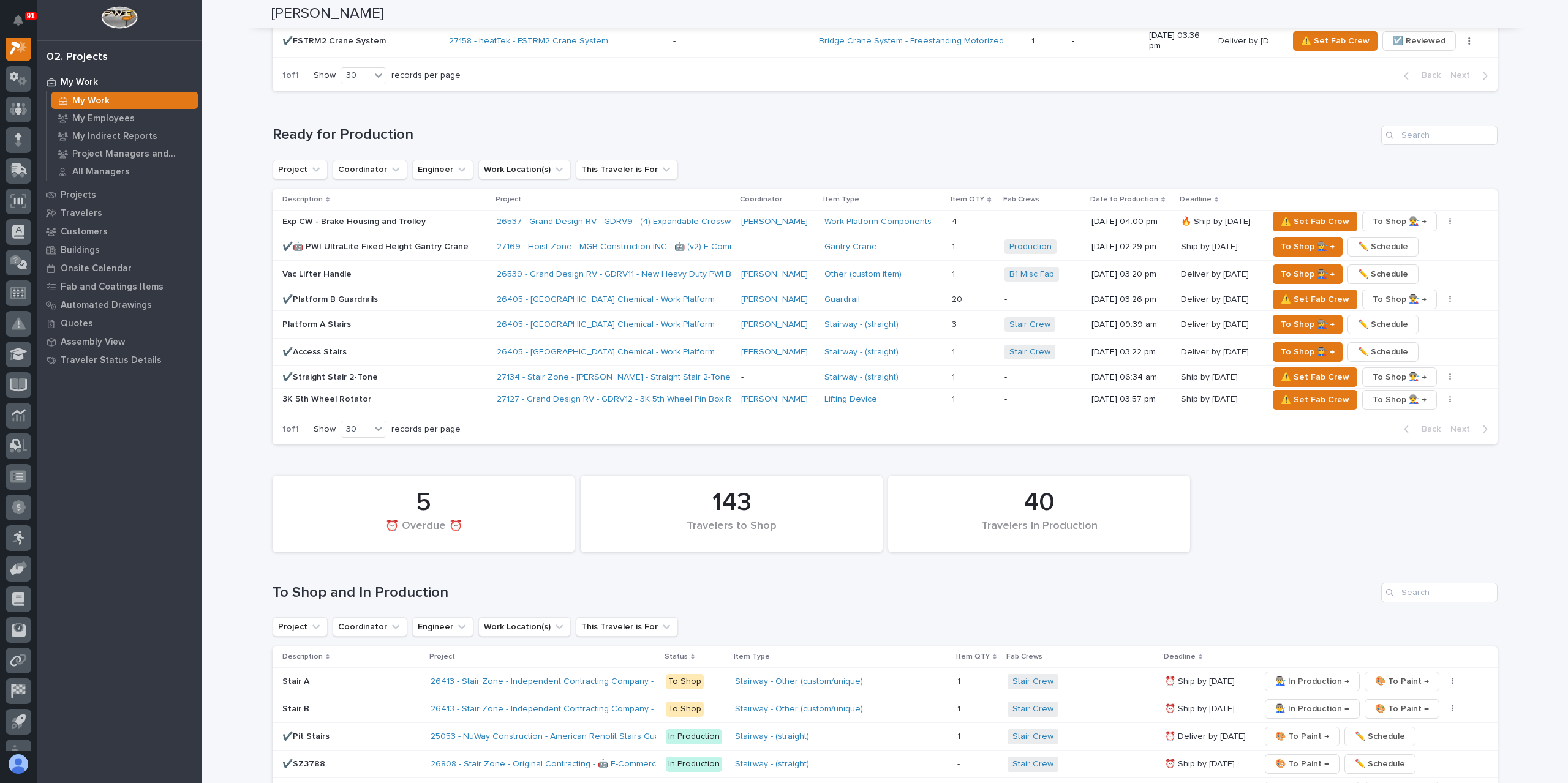
scroll to position [1347, 0]
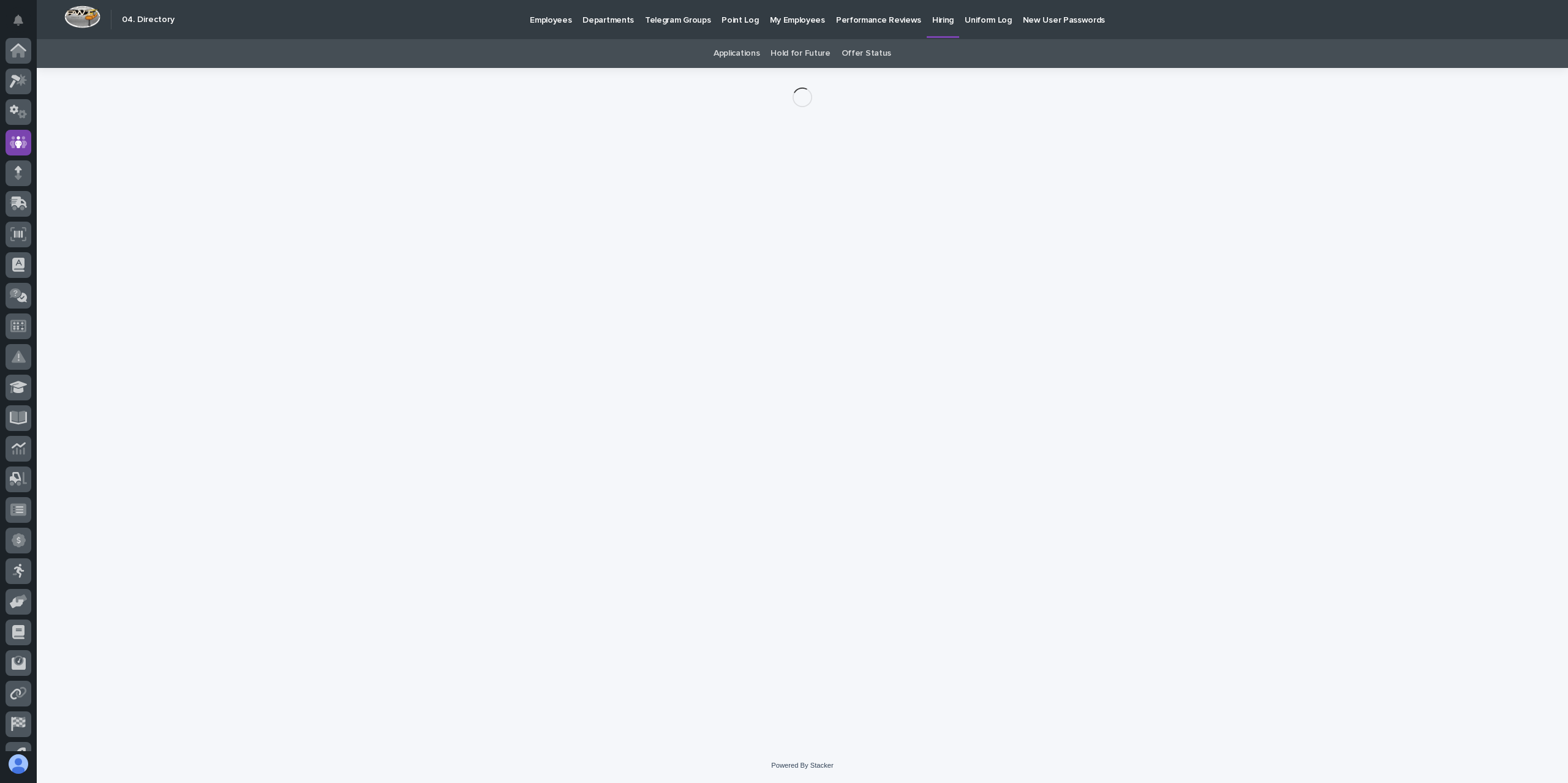
scroll to position [51, 0]
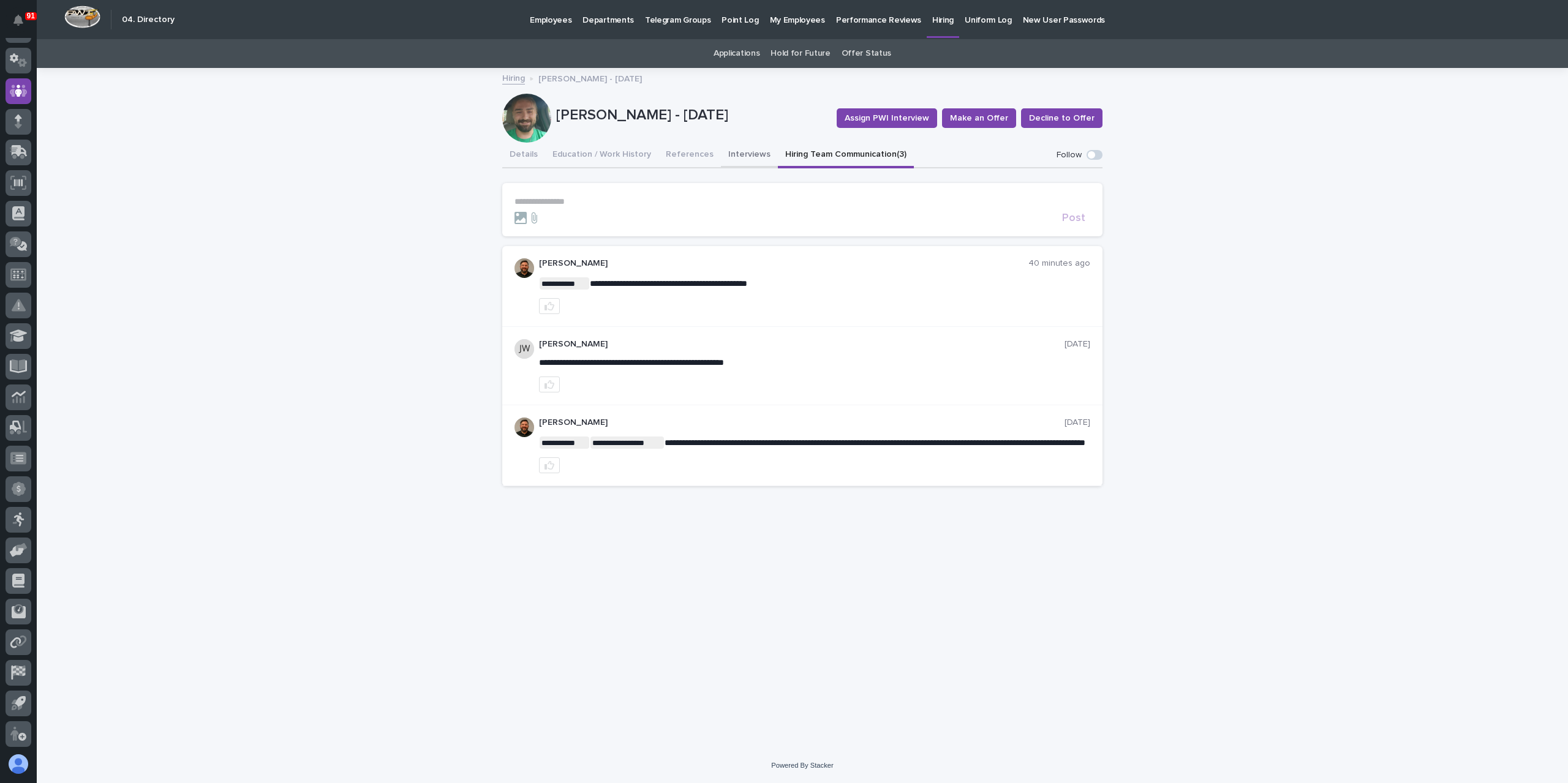
click at [729, 150] on button "Interviews" at bounding box center [749, 155] width 57 height 26
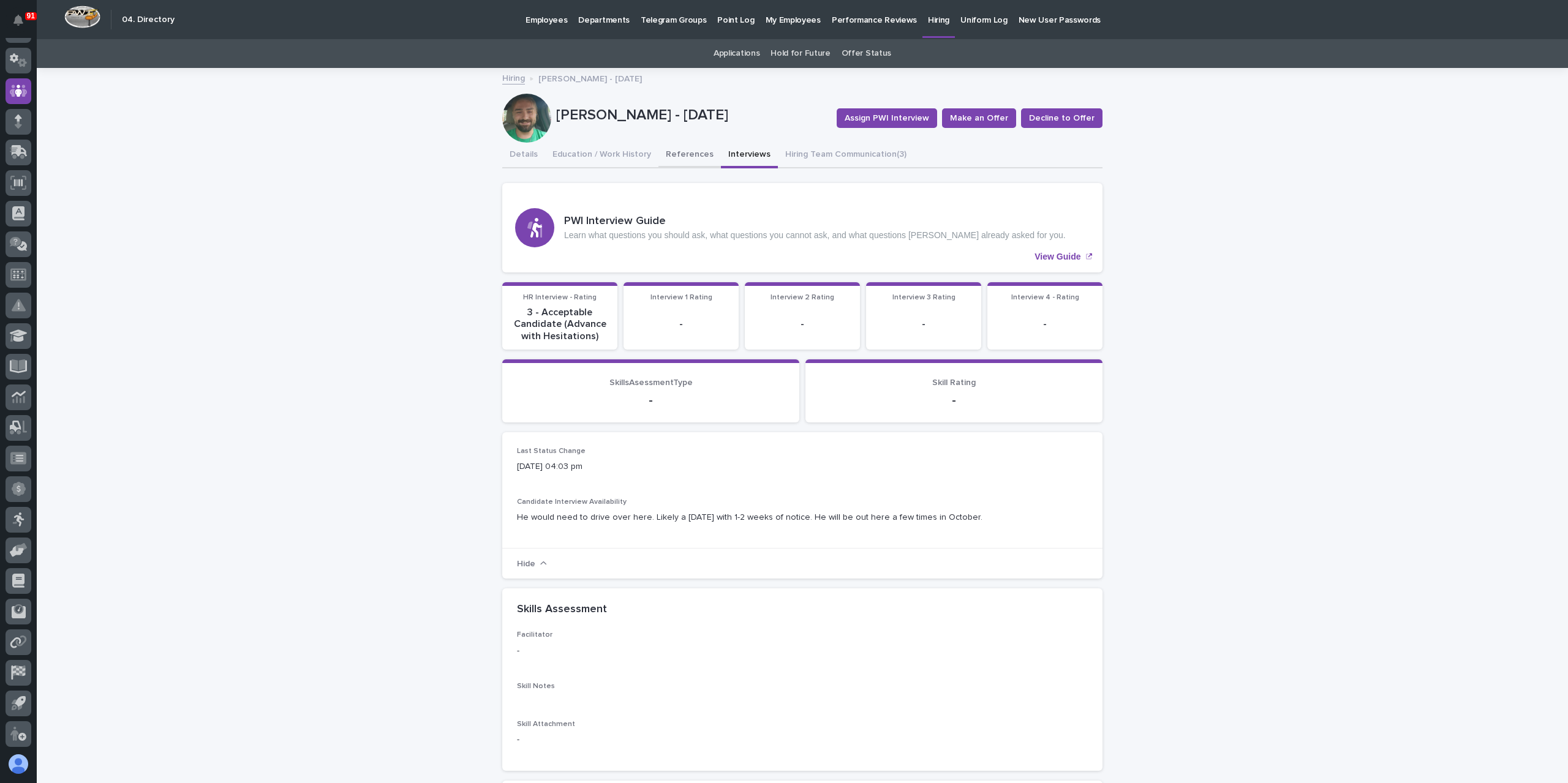
click at [682, 154] on button "References" at bounding box center [690, 155] width 63 height 26
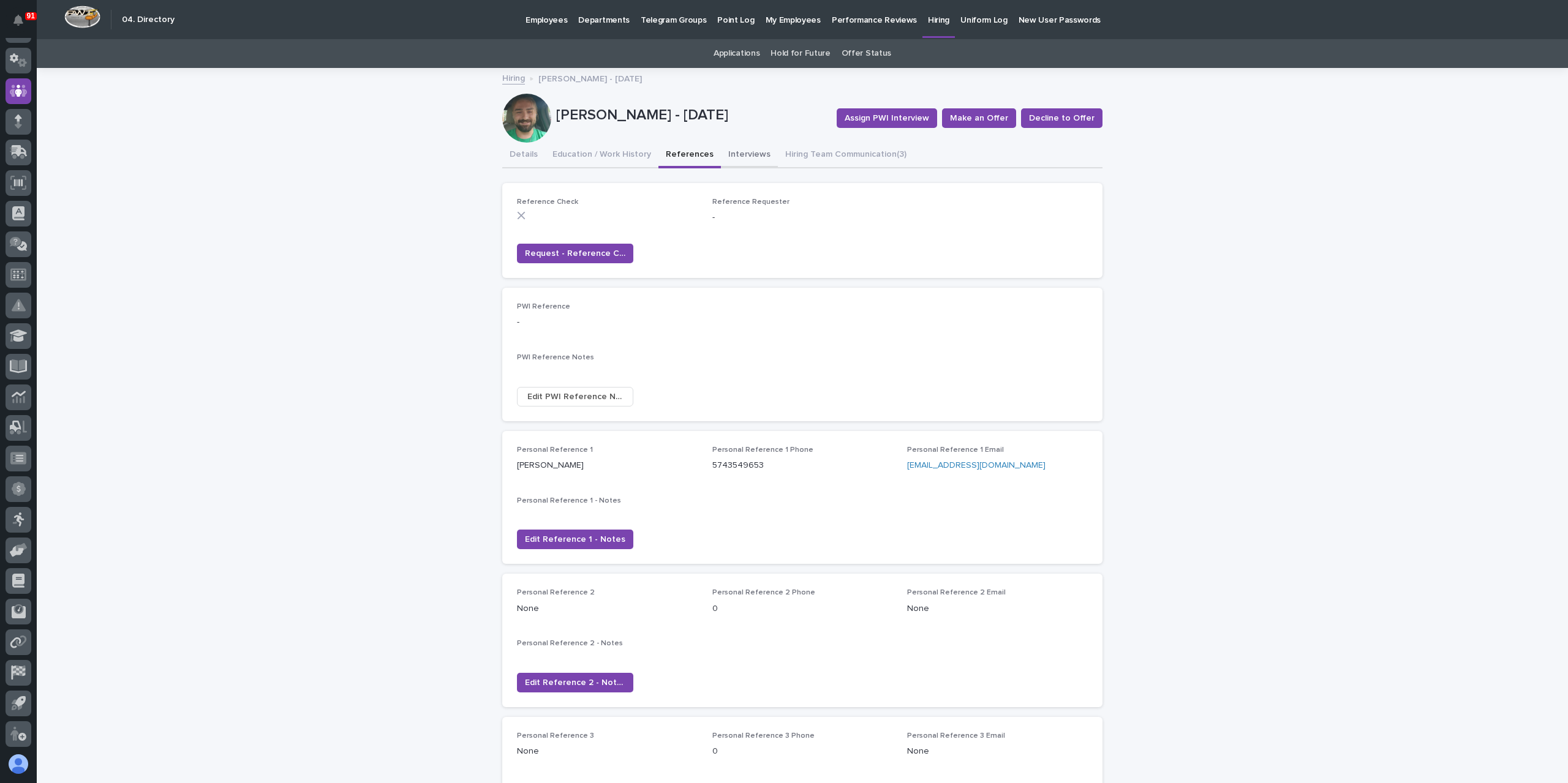
click at [731, 152] on button "Interviews" at bounding box center [749, 155] width 57 height 26
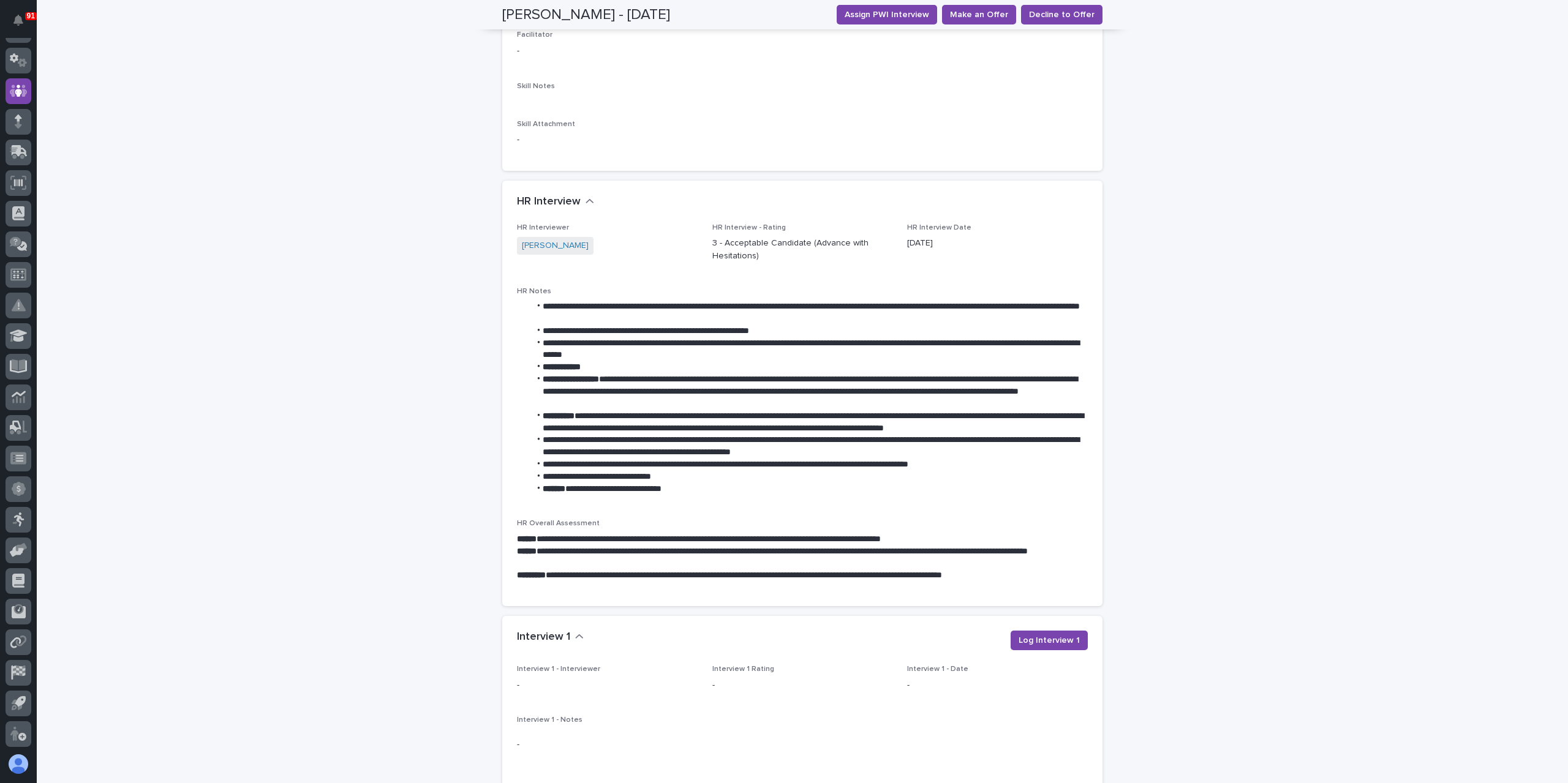
scroll to position [612, 0]
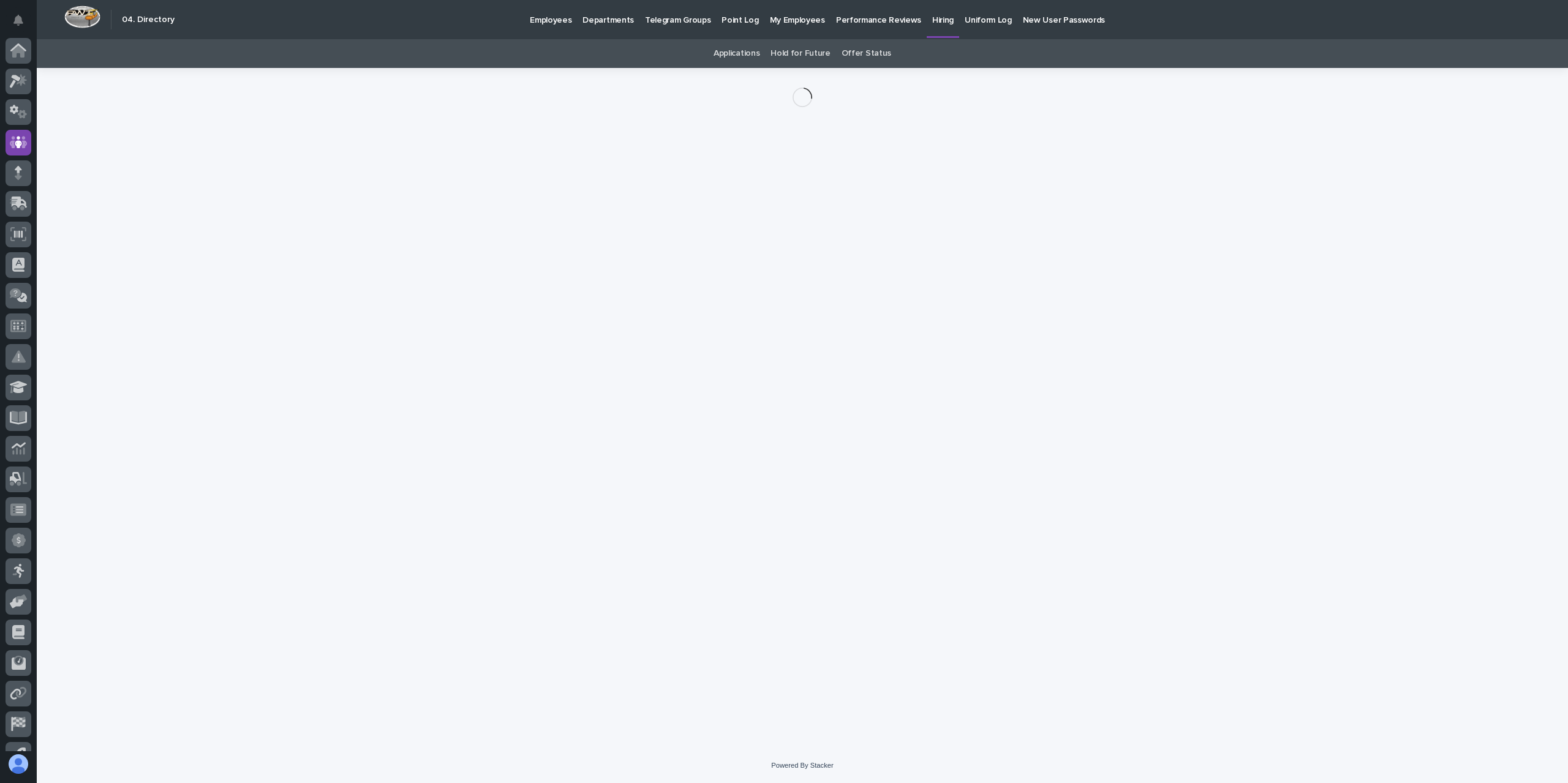
scroll to position [51, 0]
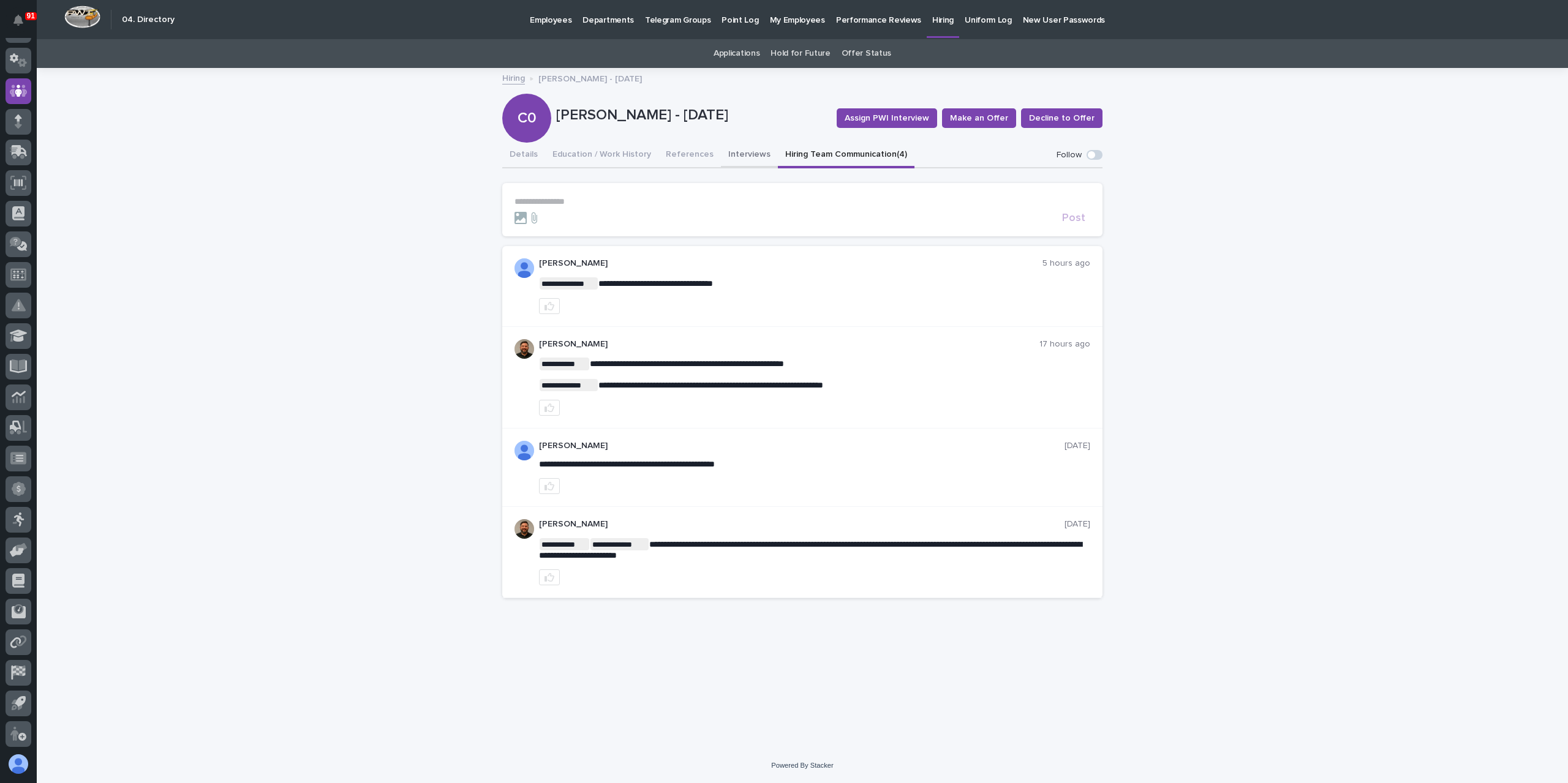
click at [729, 149] on button "Interviews" at bounding box center [749, 155] width 57 height 26
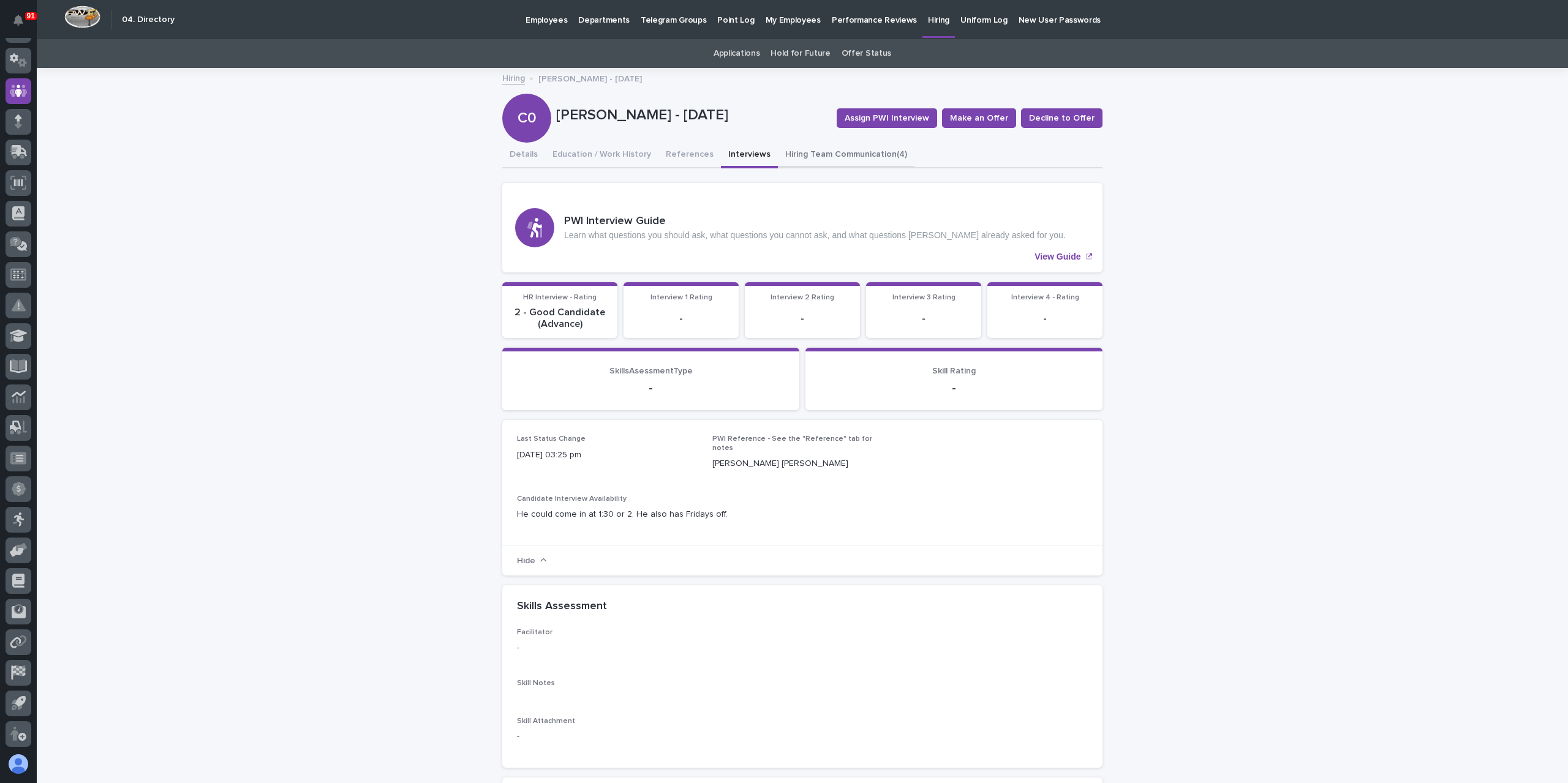
click at [795, 153] on button "Hiring Team Communication (4)" at bounding box center [846, 155] width 137 height 26
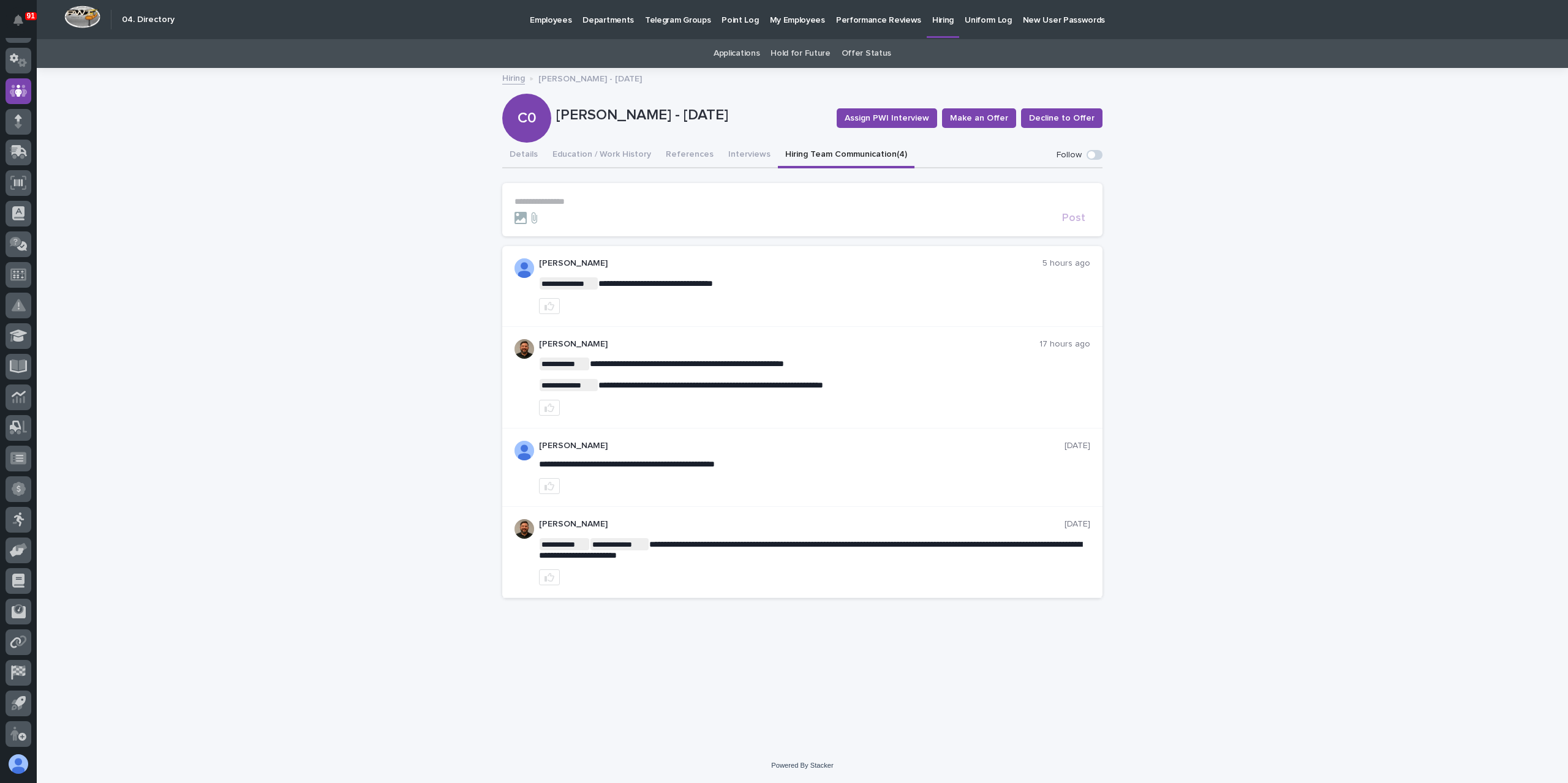
click at [585, 195] on section "**********" at bounding box center [802, 209] width 600 height 53
click at [582, 203] on p "**********" at bounding box center [802, 202] width 576 height 11
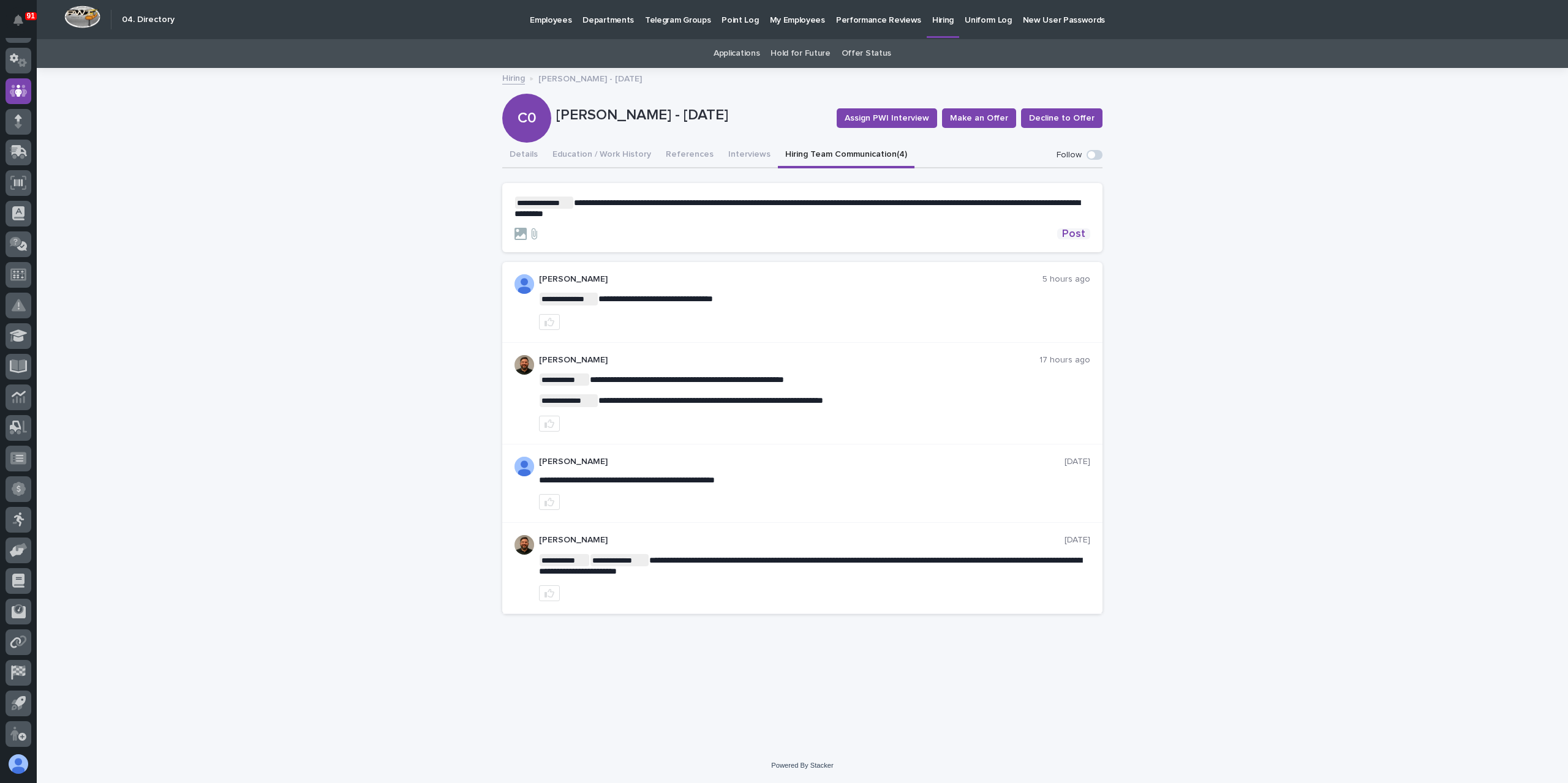
click at [1087, 233] on button "Post" at bounding box center [1074, 233] width 33 height 11
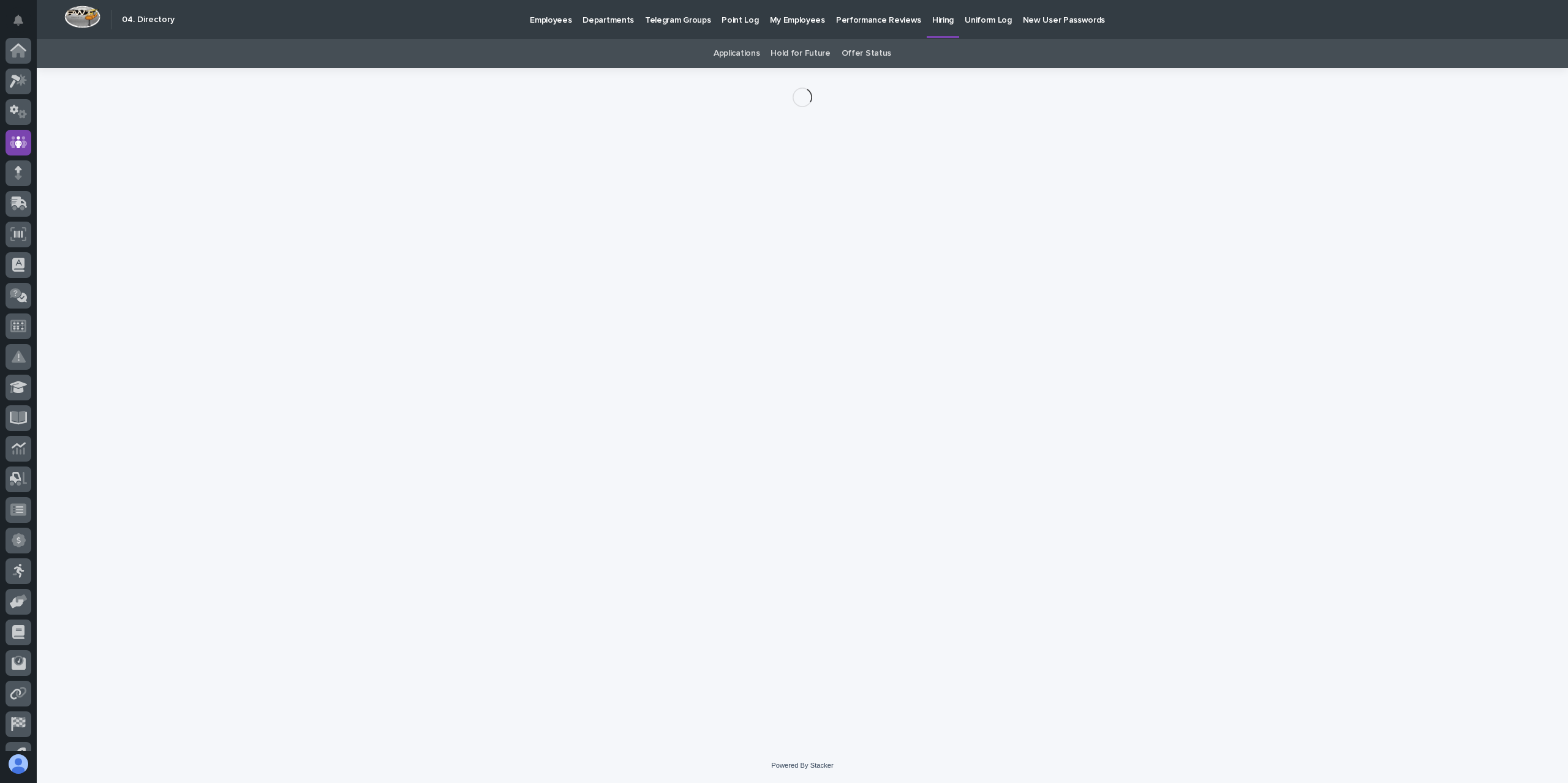
scroll to position [51, 0]
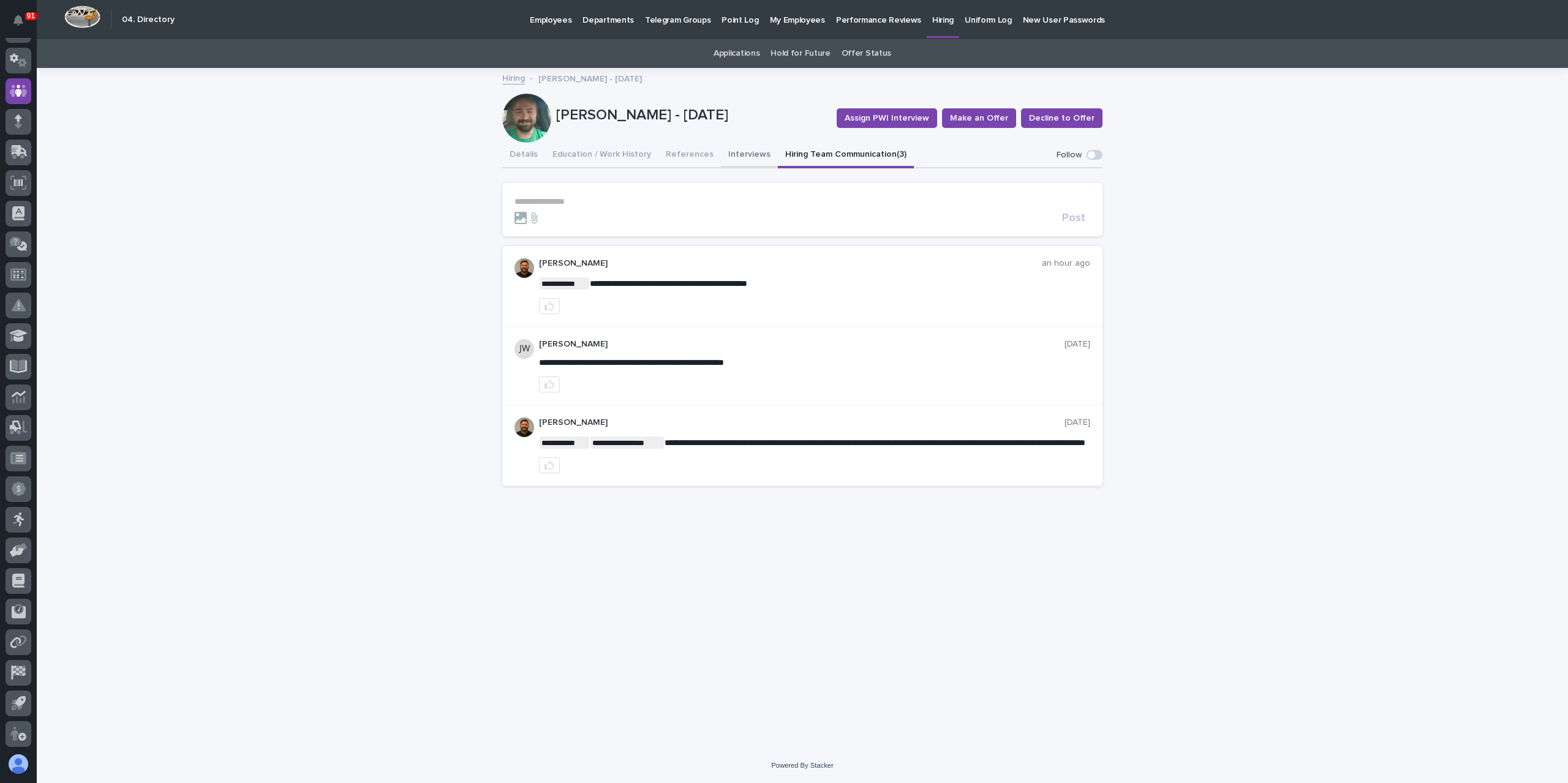
click at [729, 152] on button "Interviews" at bounding box center [749, 155] width 57 height 26
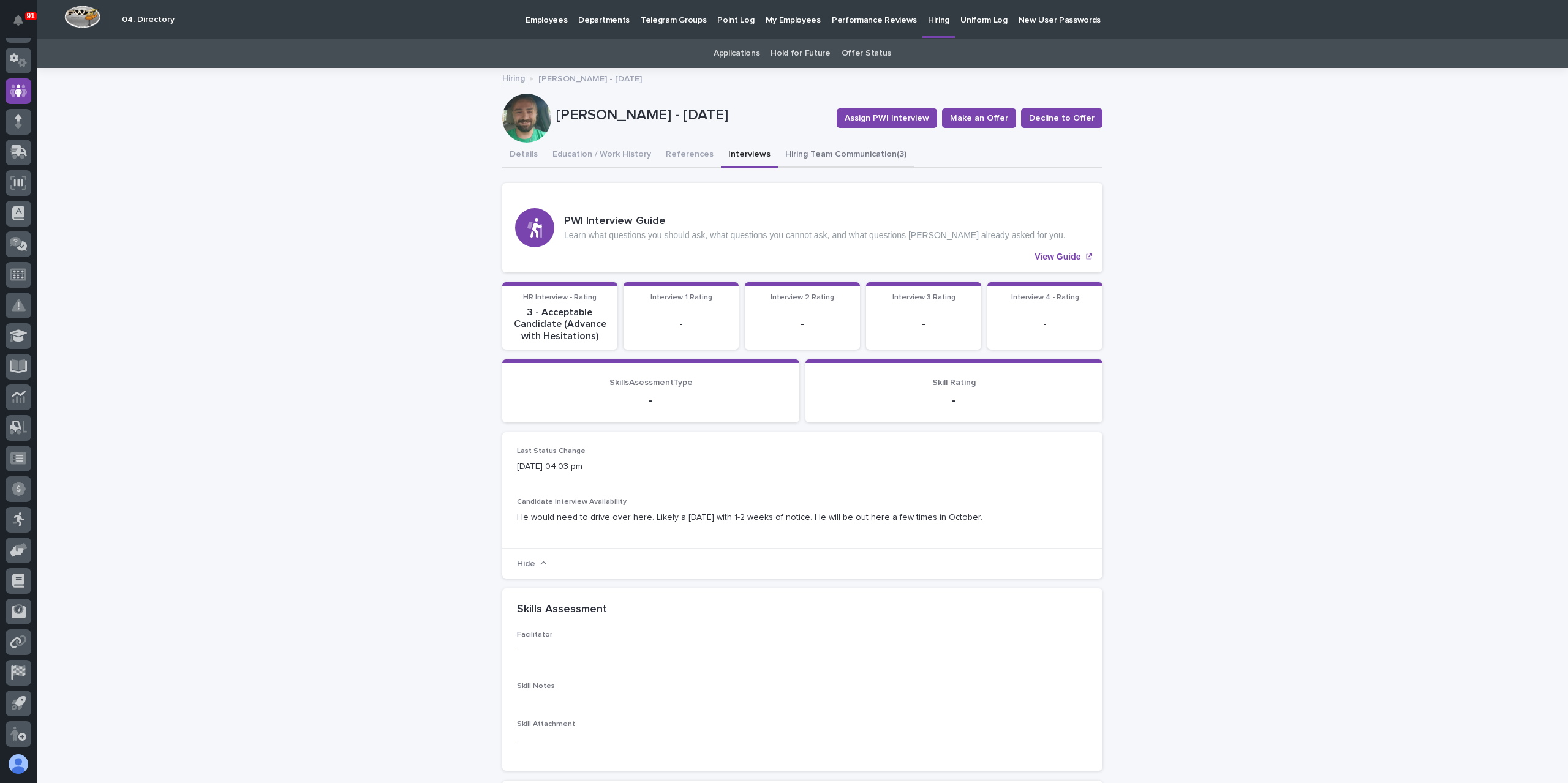
click at [845, 156] on button "Hiring Team Communication (3)" at bounding box center [846, 155] width 136 height 26
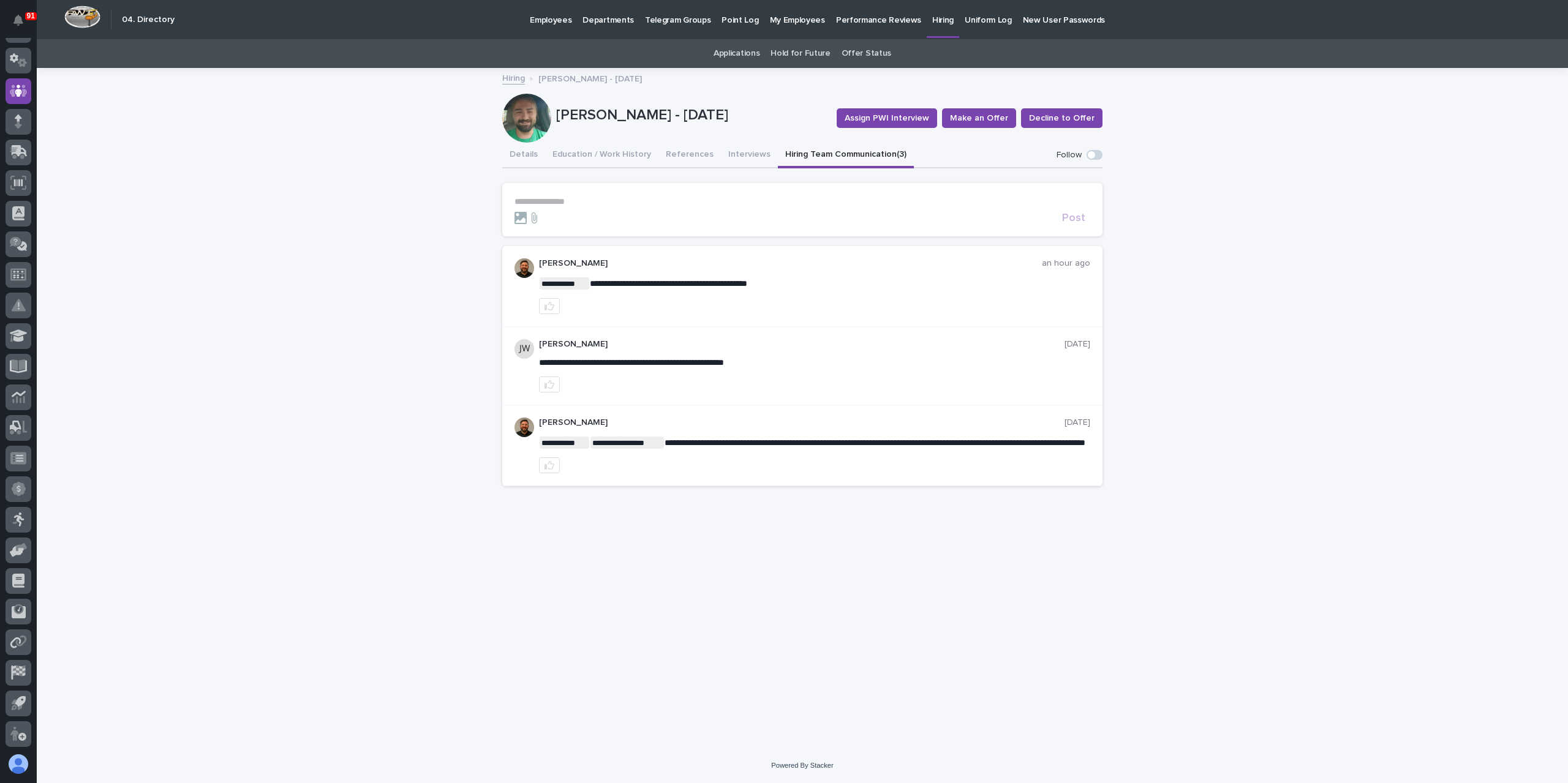
click at [681, 198] on p "**********" at bounding box center [802, 202] width 576 height 11
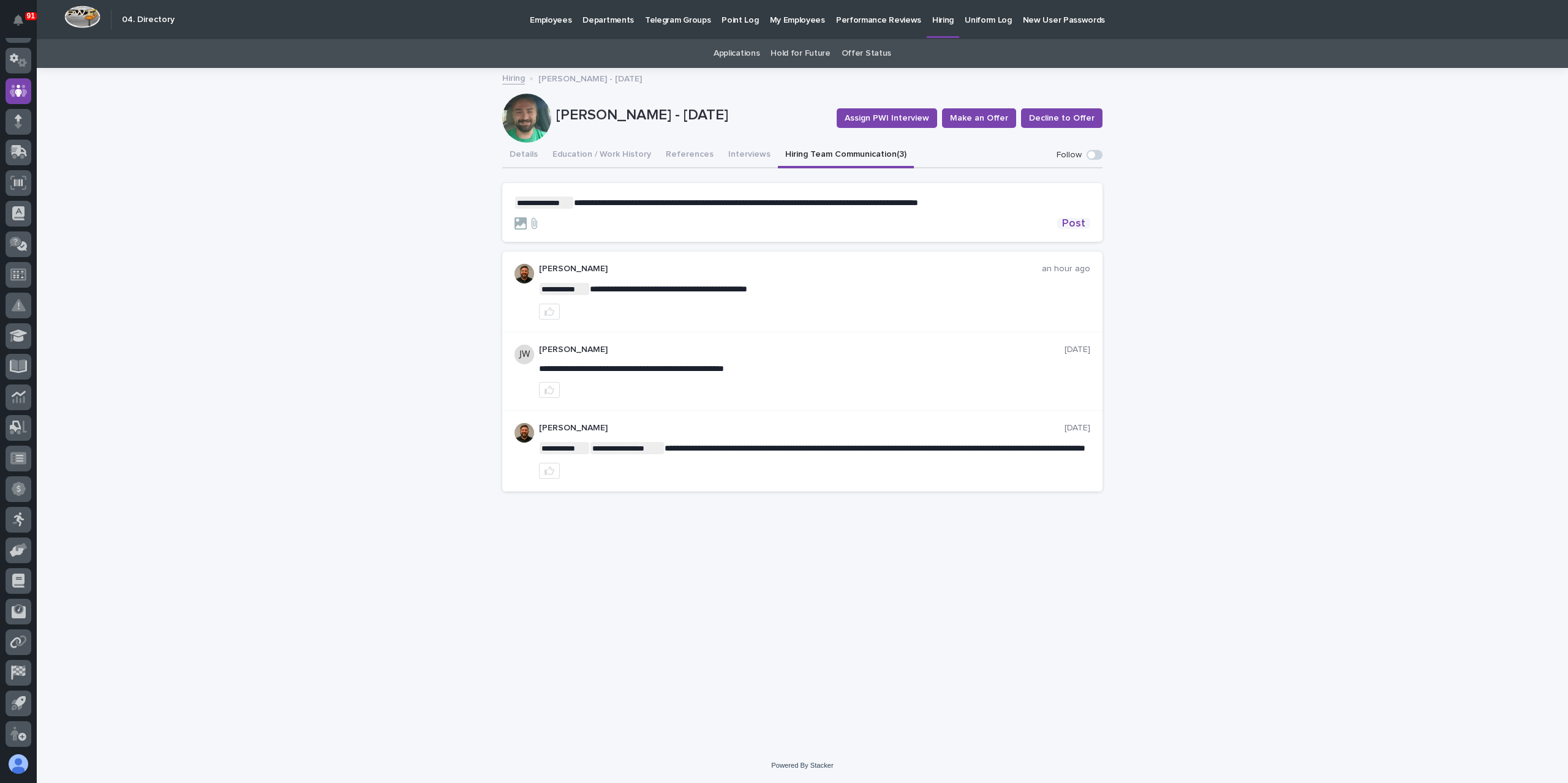
click at [1067, 222] on span "Post" at bounding box center [1074, 223] width 23 height 11
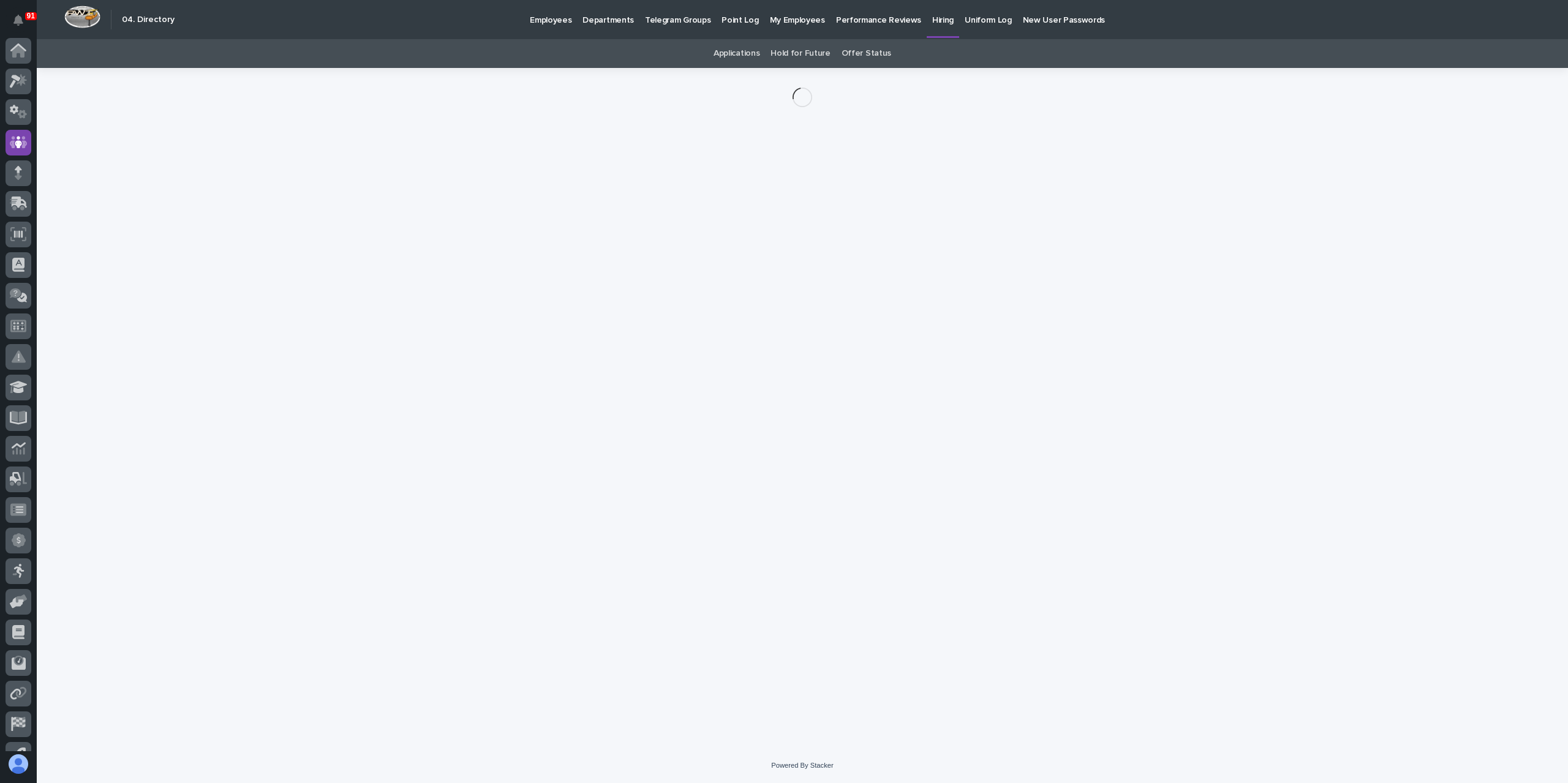
scroll to position [51, 0]
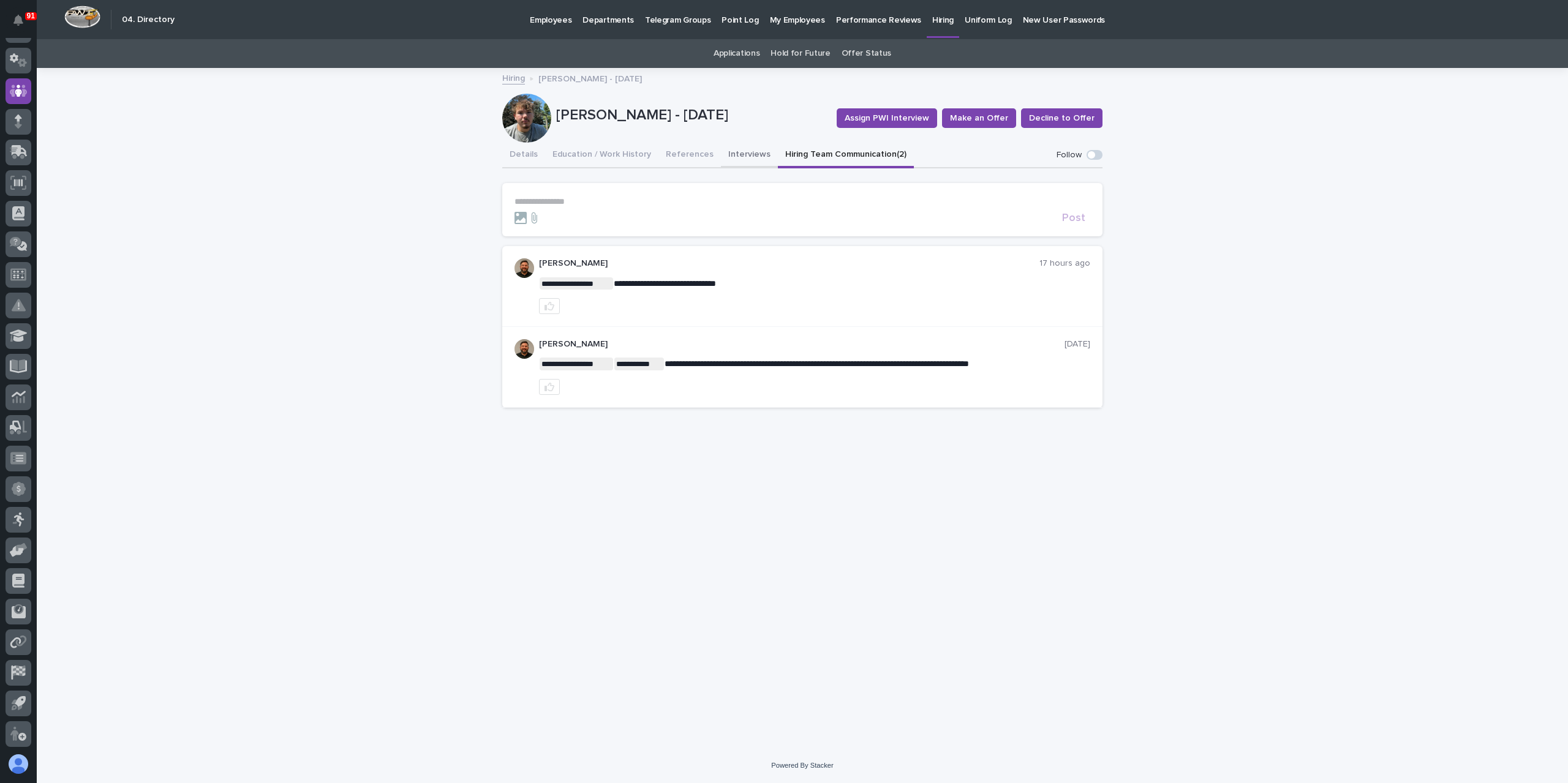
click at [751, 153] on button "Interviews" at bounding box center [749, 155] width 57 height 26
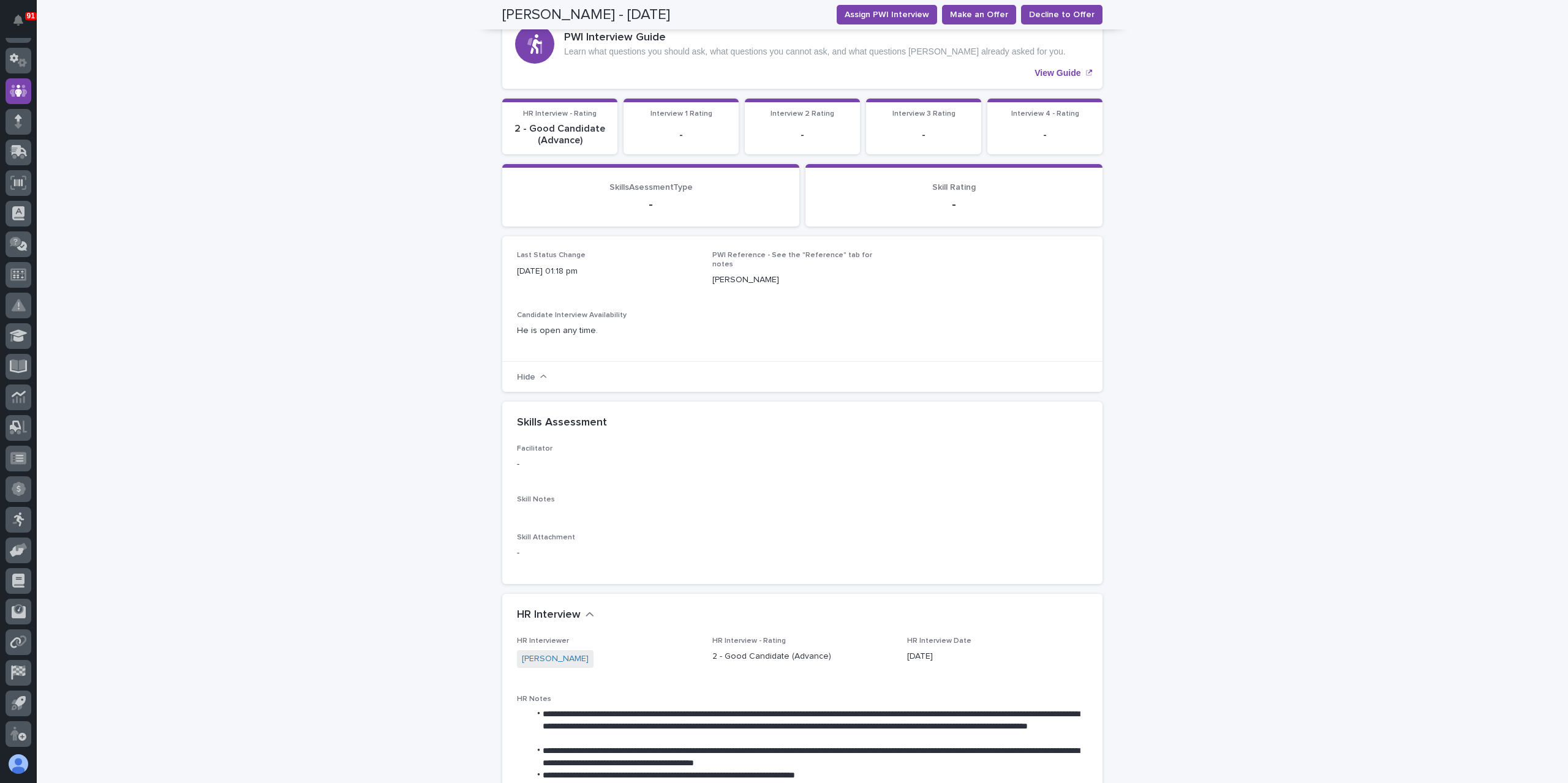
scroll to position [61, 0]
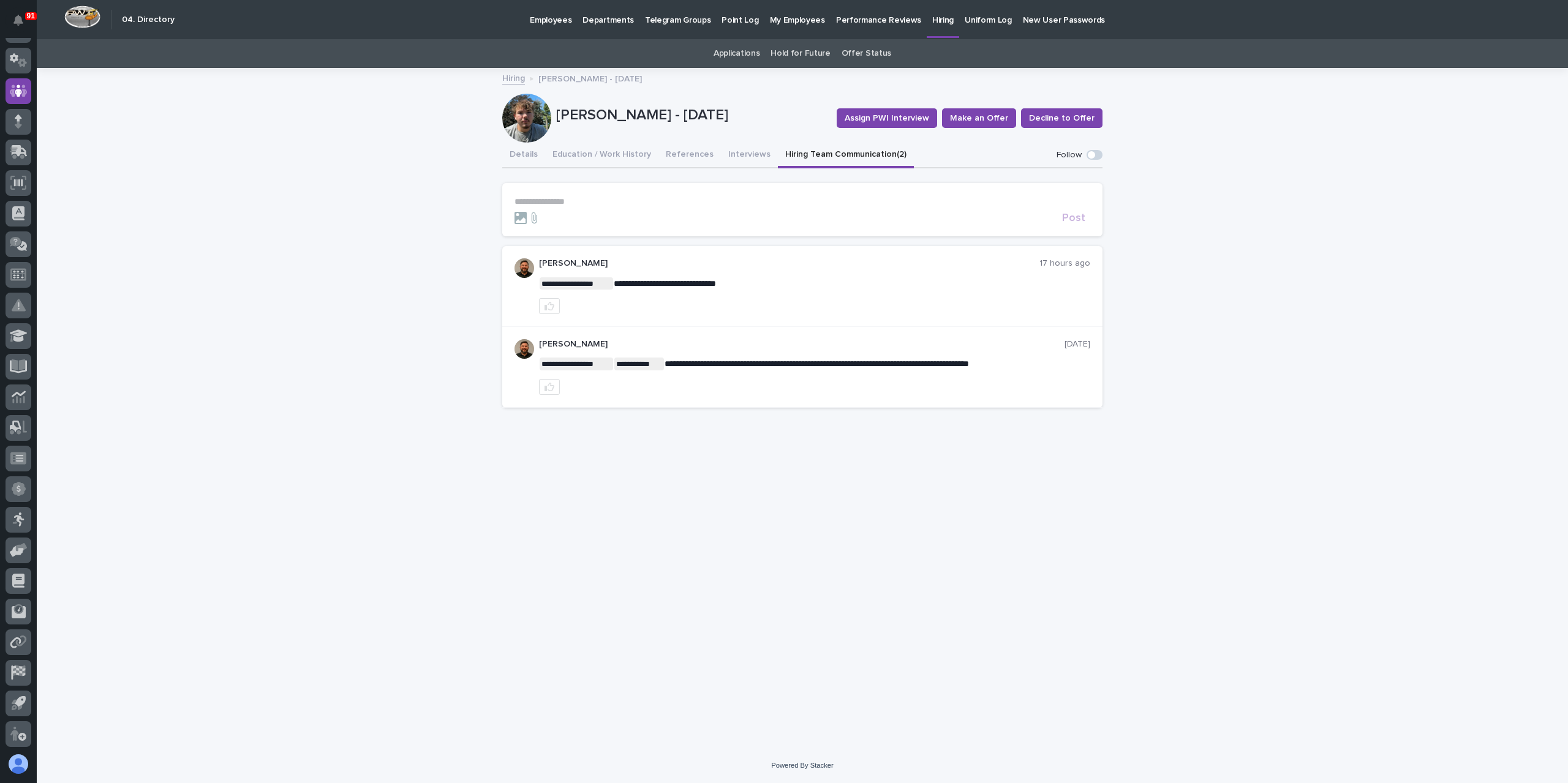
click at [594, 193] on section "**********" at bounding box center [802, 209] width 600 height 53
click at [591, 195] on section "**********" at bounding box center [802, 209] width 600 height 53
click at [597, 198] on p "**********" at bounding box center [802, 202] width 576 height 11
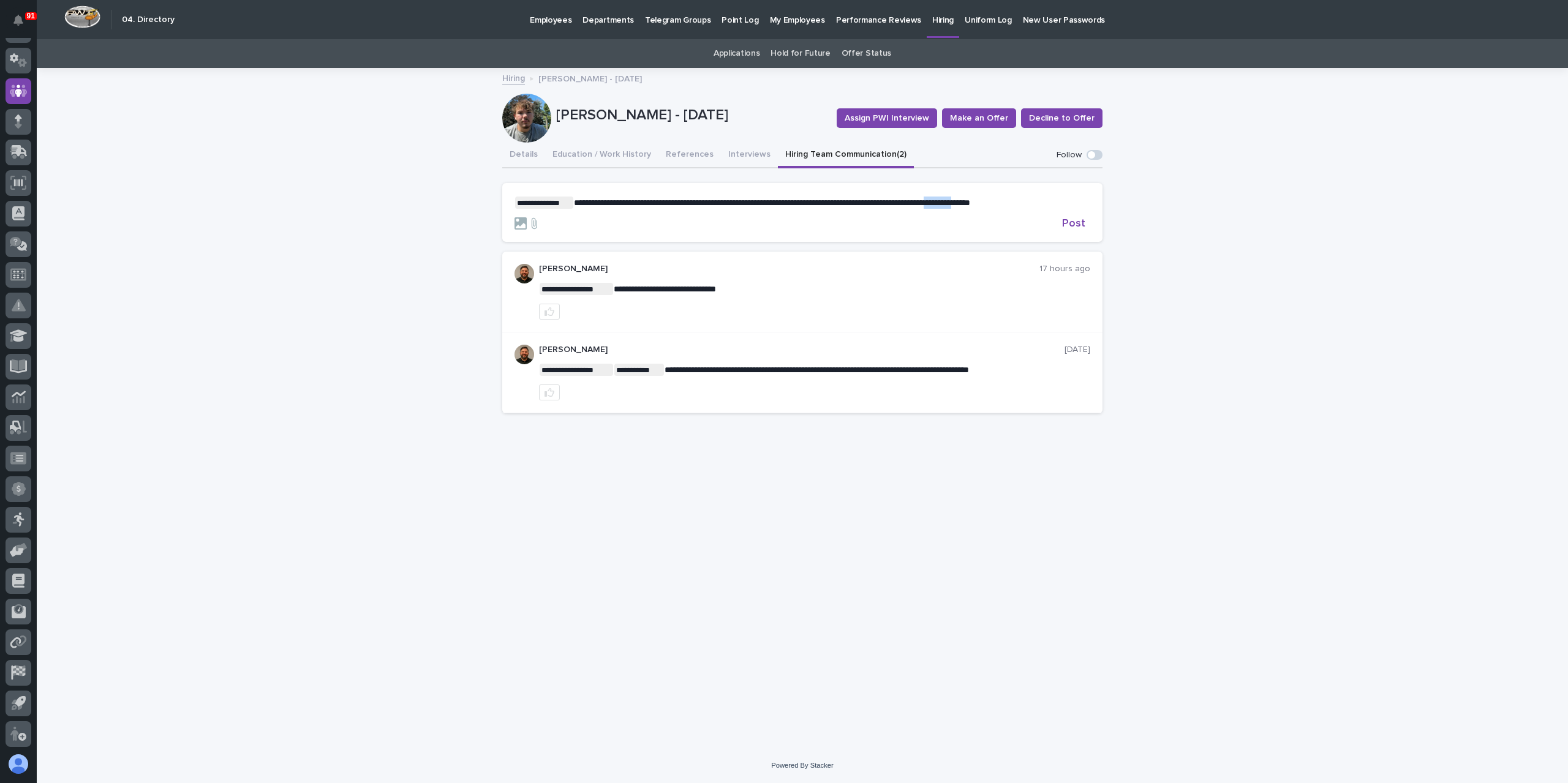
click at [970, 204] on span "**********" at bounding box center [772, 202] width 396 height 9
click at [970, 201] on span "**********" at bounding box center [772, 202] width 396 height 9
click at [970, 201] on span "**********" at bounding box center [772, 202] width 396 height 9
click at [1073, 213] on form "**********" at bounding box center [802, 213] width 576 height 33
click at [1074, 220] on span "Post" at bounding box center [1074, 223] width 23 height 11
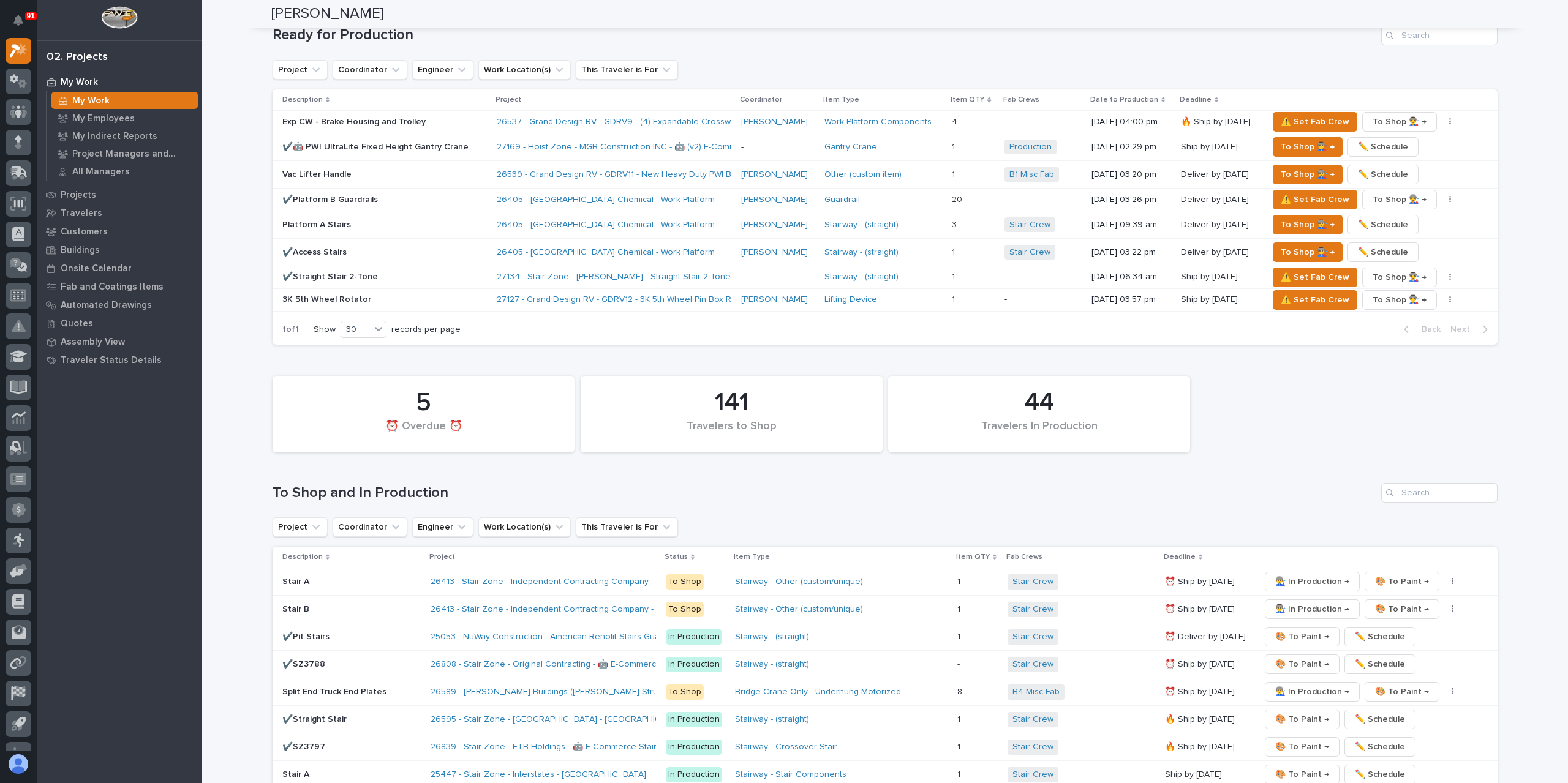
scroll to position [1725, 0]
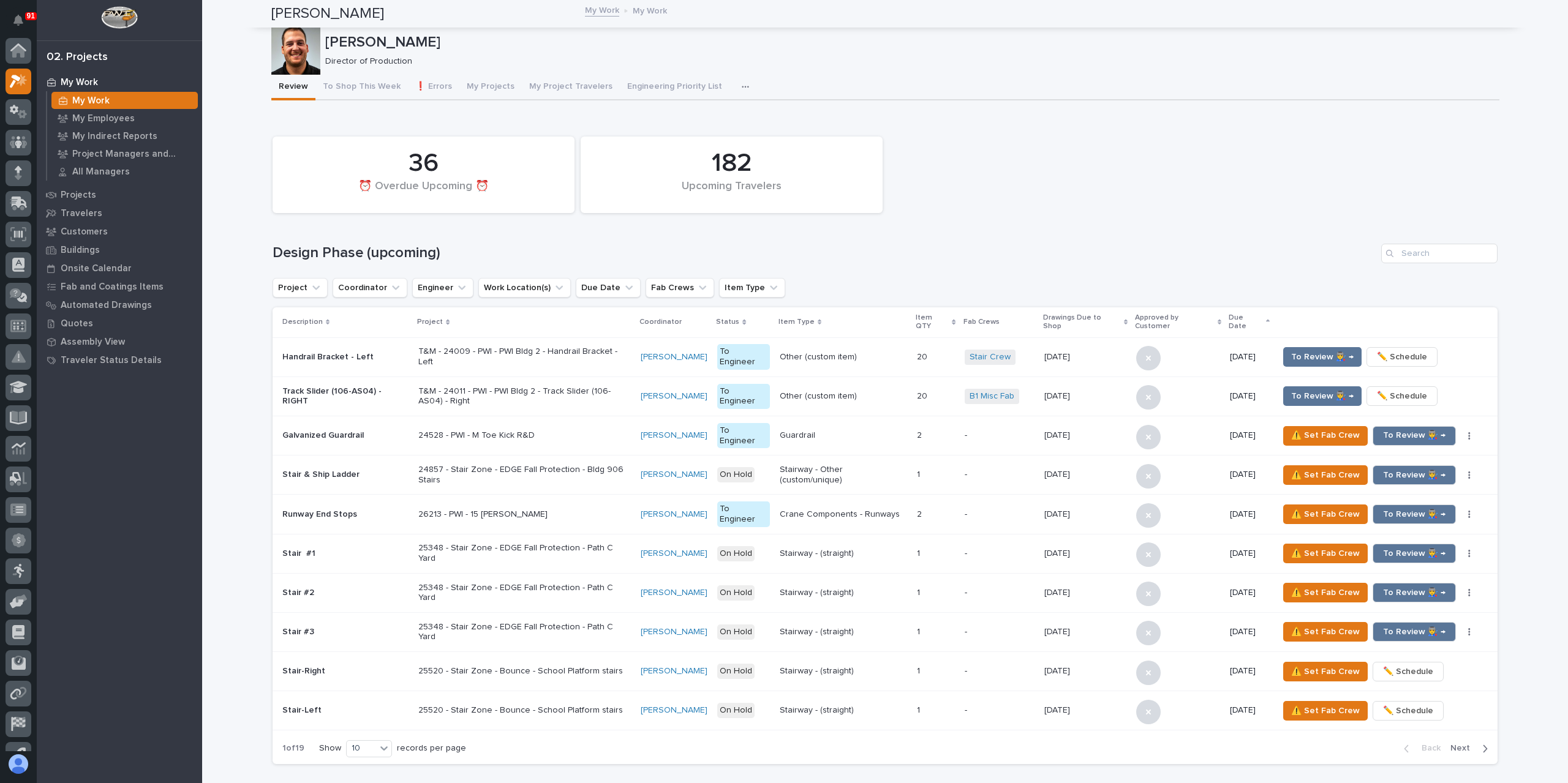
scroll to position [31, 0]
